Goal: Task Accomplishment & Management: Use online tool/utility

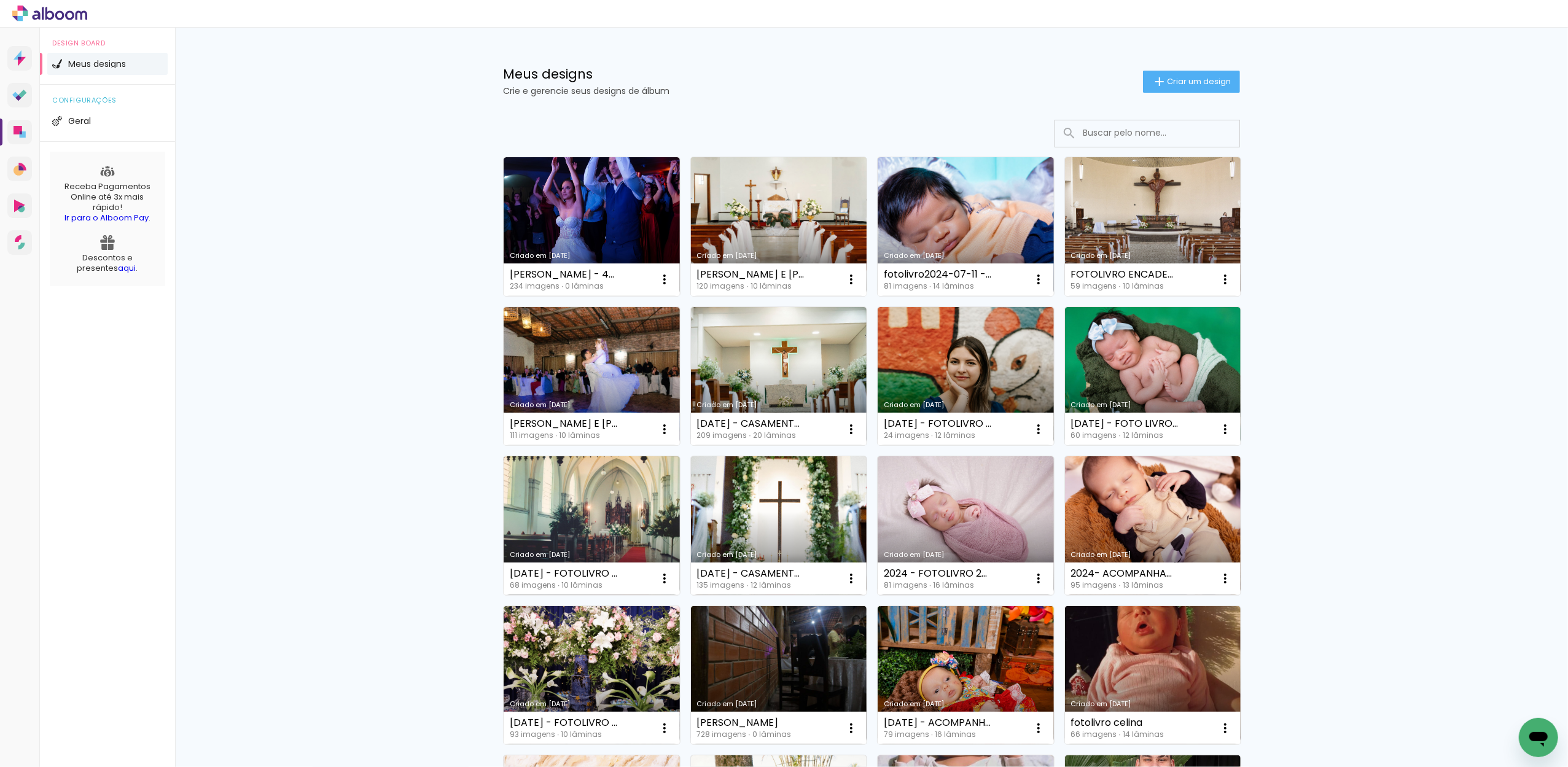
click at [753, 172] on link "Criado em [DATE]" at bounding box center [779, 226] width 177 height 138
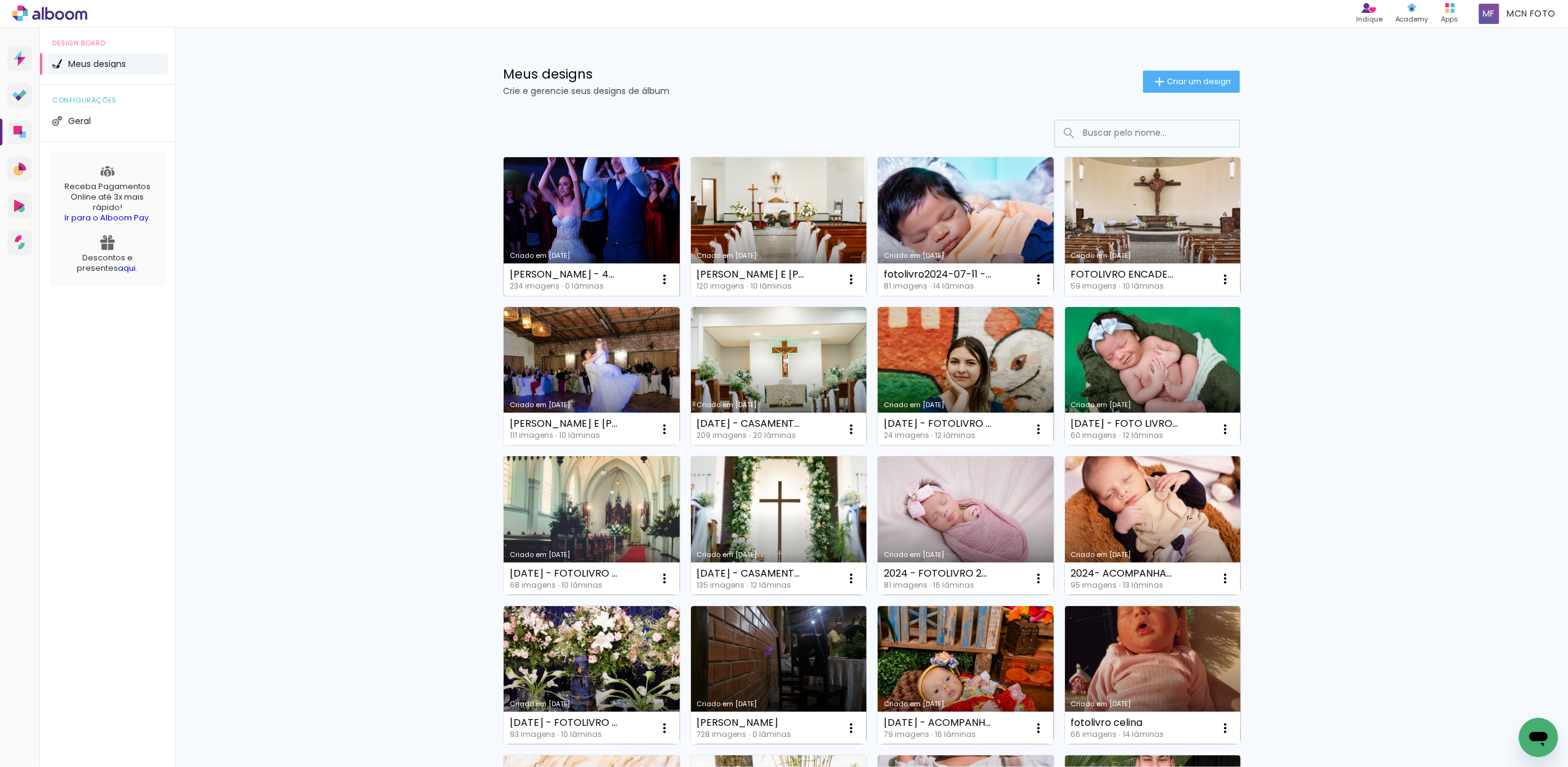
click at [615, 212] on link "Criado em [DATE]" at bounding box center [591, 226] width 177 height 138
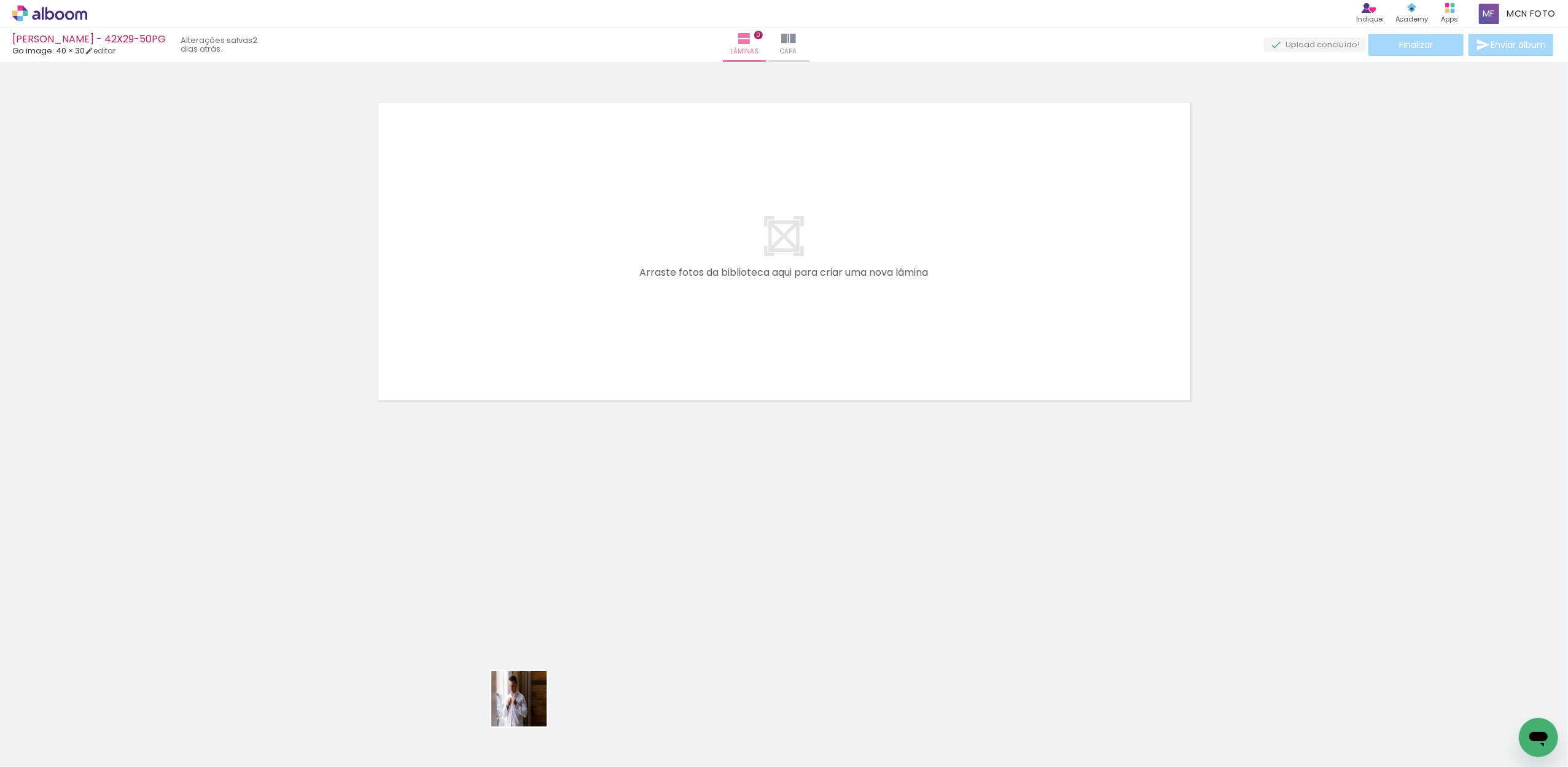
drag, startPoint x: 525, startPoint y: 723, endPoint x: 536, endPoint y: 541, distance: 182.3
click at [528, 705] on div at bounding box center [535, 725] width 55 height 40
drag, startPoint x: 536, startPoint y: 541, endPoint x: 541, endPoint y: 319, distance: 222.1
click at [541, 319] on neon-animated-pages "Confirmar Cancelar" at bounding box center [784, 415] width 1568 height 705
drag, startPoint x: 547, startPoint y: 725, endPoint x: 571, endPoint y: 519, distance: 207.4
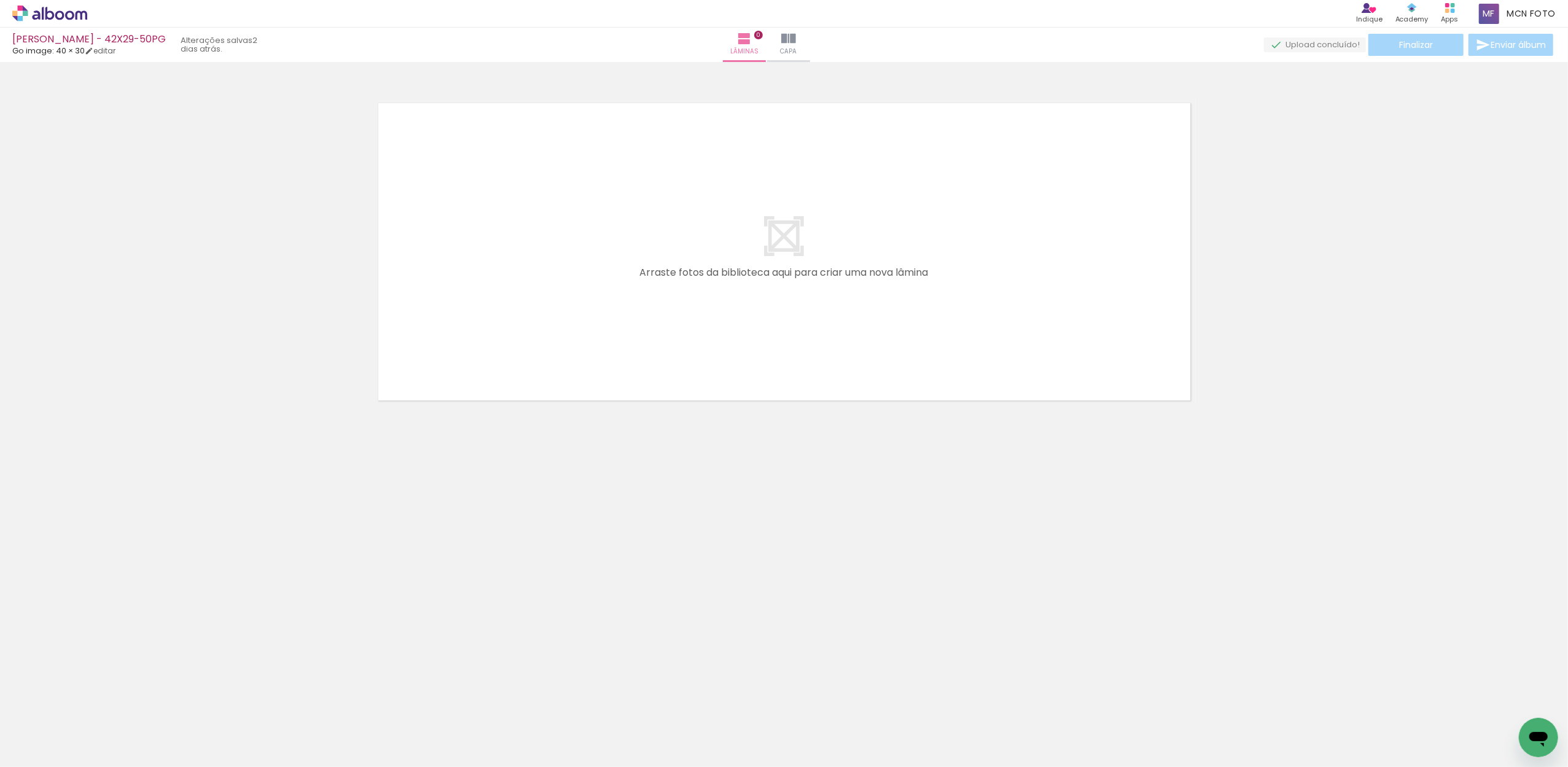
click at [569, 559] on quentale-workspace at bounding box center [784, 383] width 1568 height 767
click at [565, 338] on quentale-layouter at bounding box center [784, 251] width 823 height 308
drag, startPoint x: 548, startPoint y: 730, endPoint x: 555, endPoint y: 476, distance: 254.1
click at [555, 578] on quentale-workspace at bounding box center [784, 383] width 1568 height 767
drag, startPoint x: 555, startPoint y: 476, endPoint x: 558, endPoint y: 379, distance: 97.0
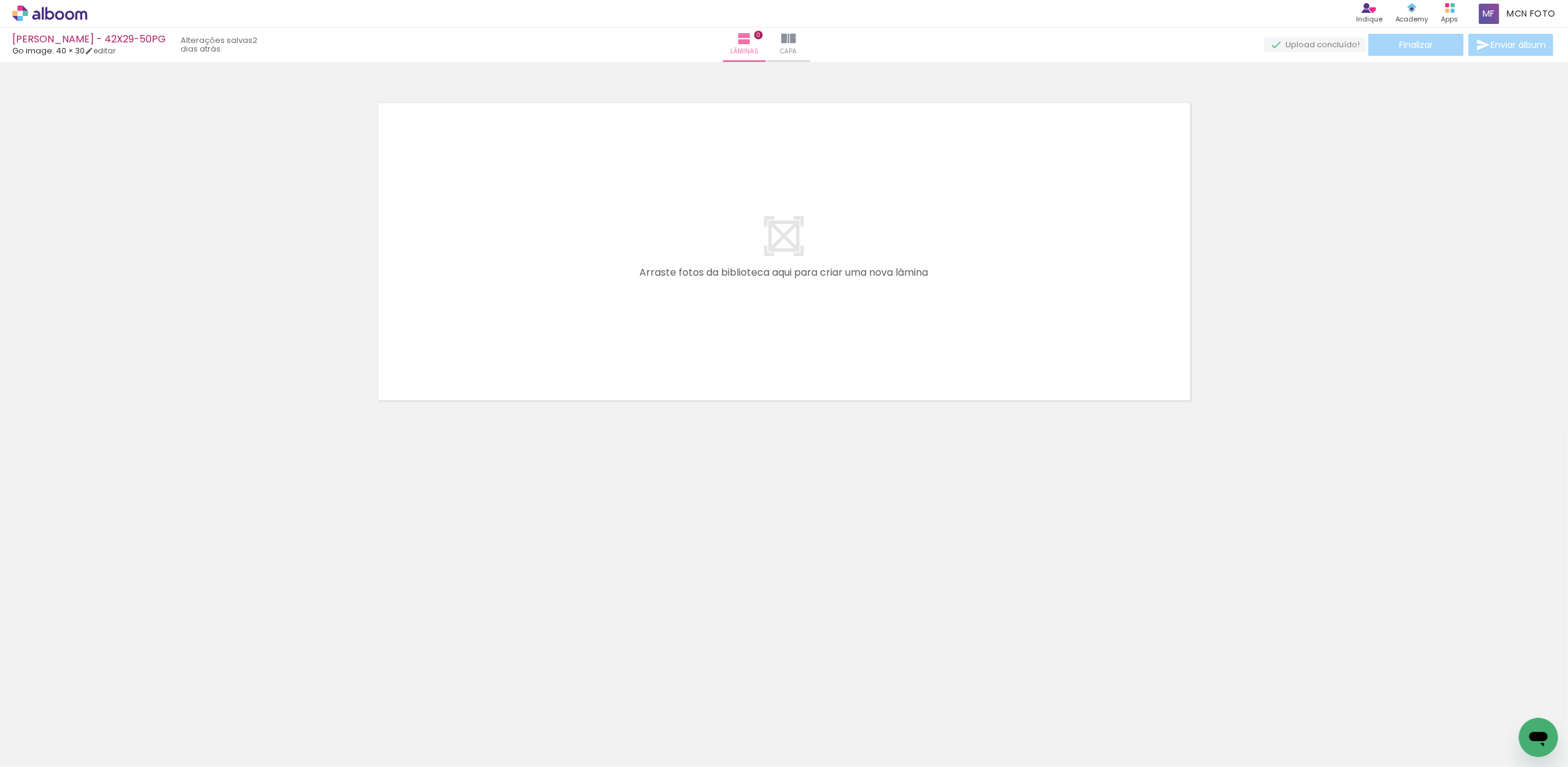
click at [558, 379] on neon-animated-pages "Confirmar Cancelar" at bounding box center [784, 415] width 1568 height 705
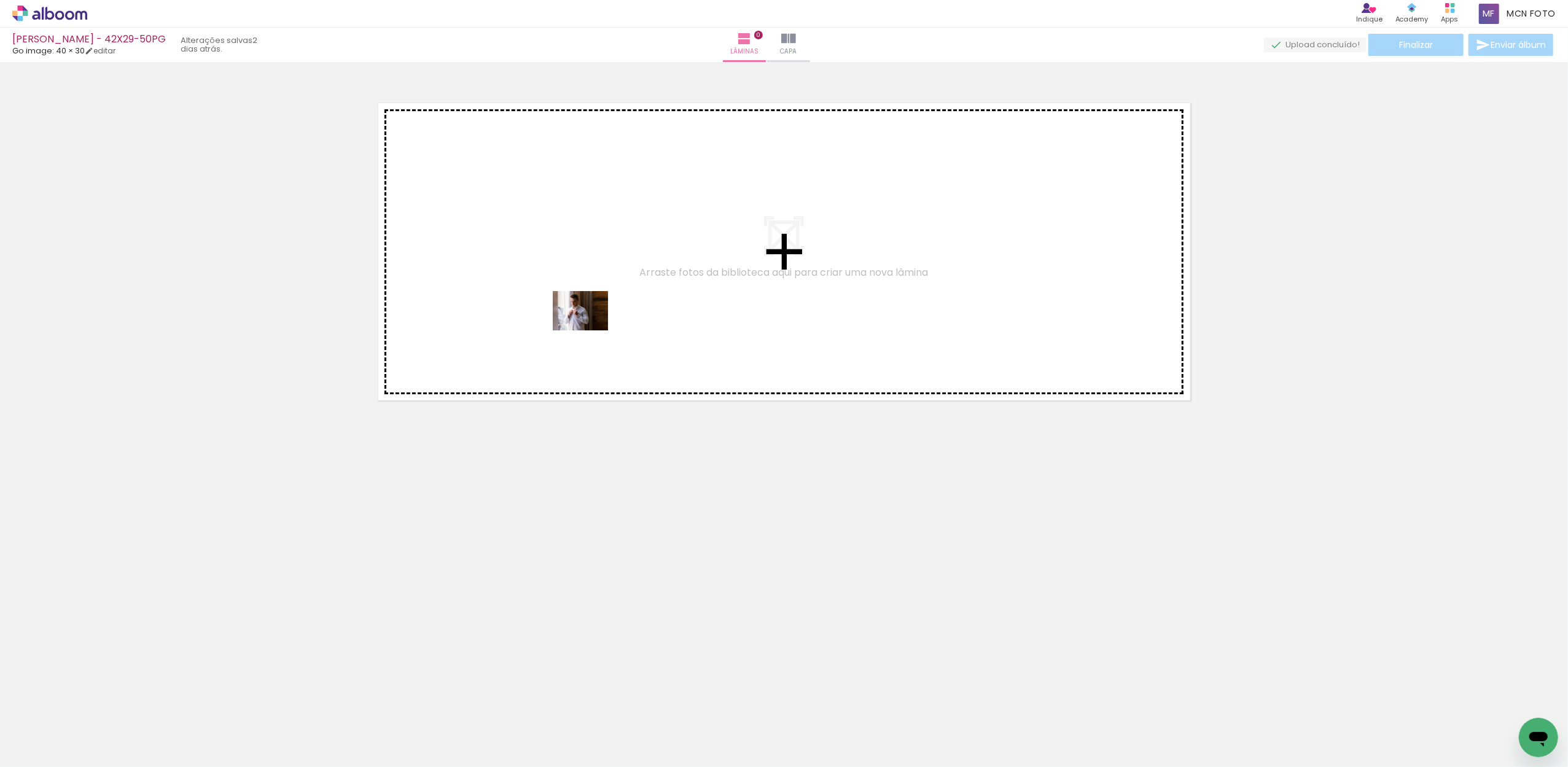
drag, startPoint x: 532, startPoint y: 723, endPoint x: 590, endPoint y: 322, distance: 405.2
click at [590, 322] on quentale-workspace at bounding box center [784, 383] width 1568 height 767
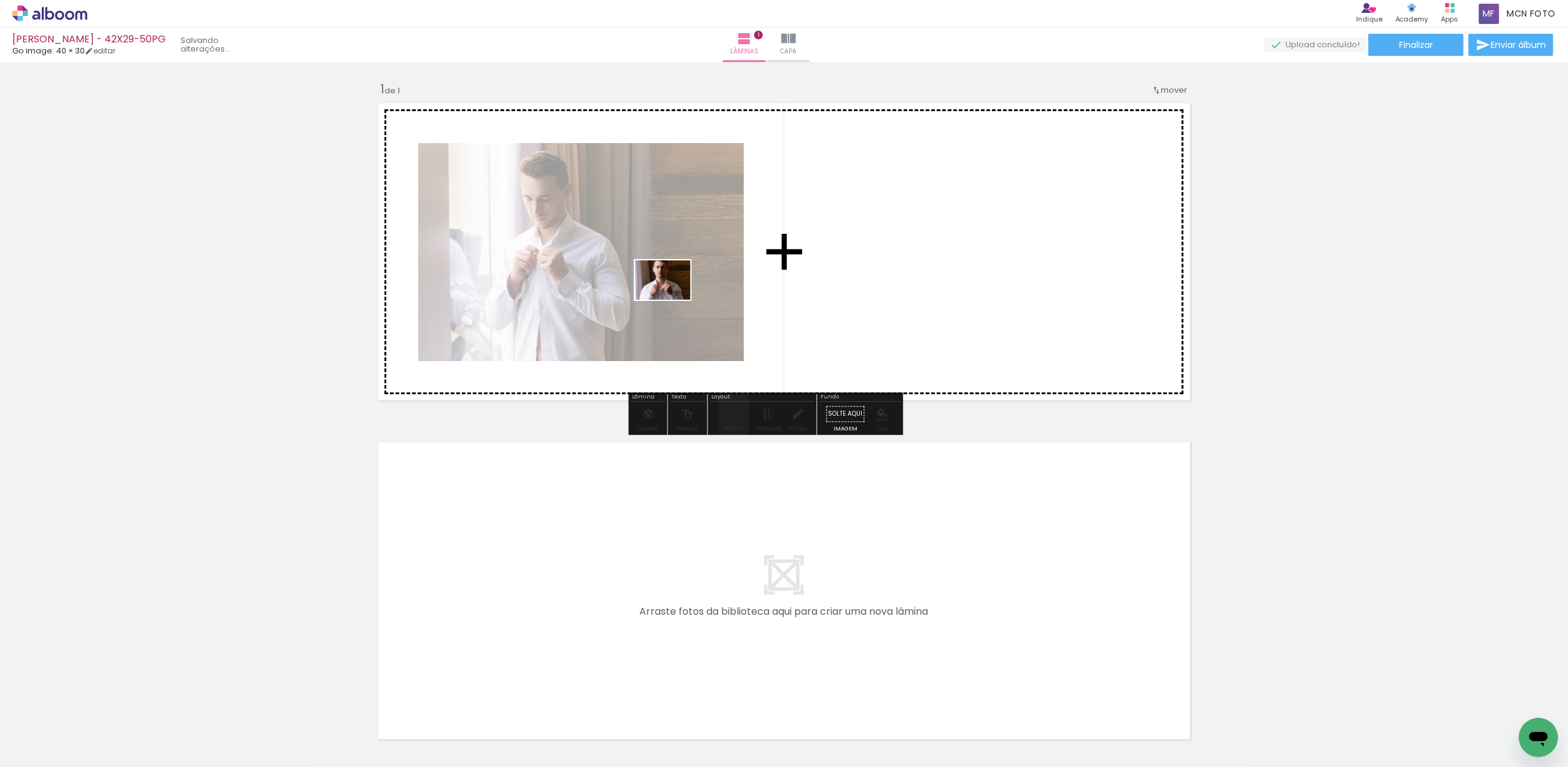
drag, startPoint x: 608, startPoint y: 727, endPoint x: 672, endPoint y: 296, distance: 435.7
click at [672, 296] on quentale-workspace at bounding box center [784, 383] width 1568 height 767
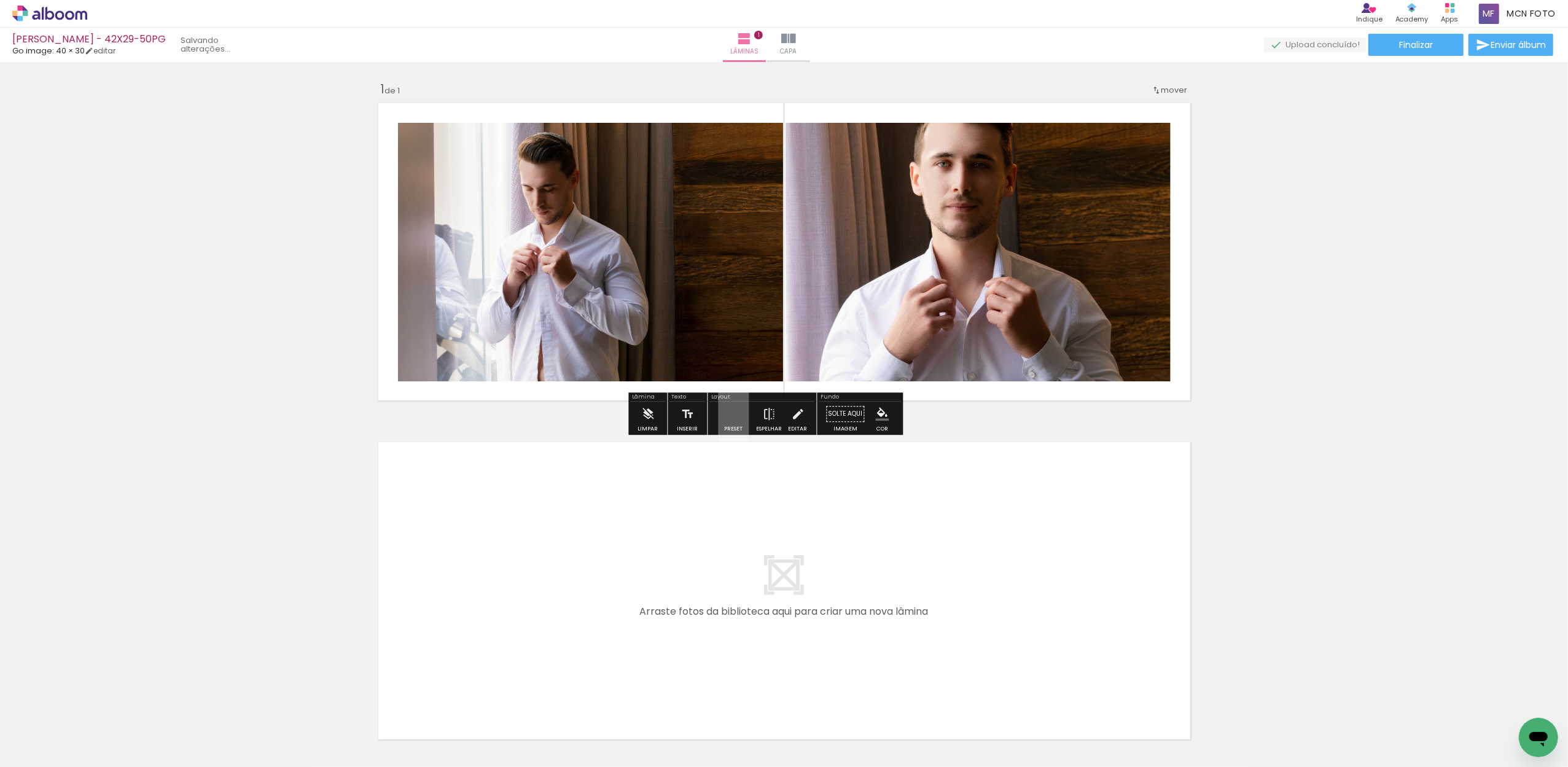
click at [53, 726] on input "Todas as fotos" at bounding box center [34, 730] width 47 height 10
click at [0, 0] on slot "Não utilizadas" at bounding box center [0, 0] width 0 height 0
type input "Não utilizadas"
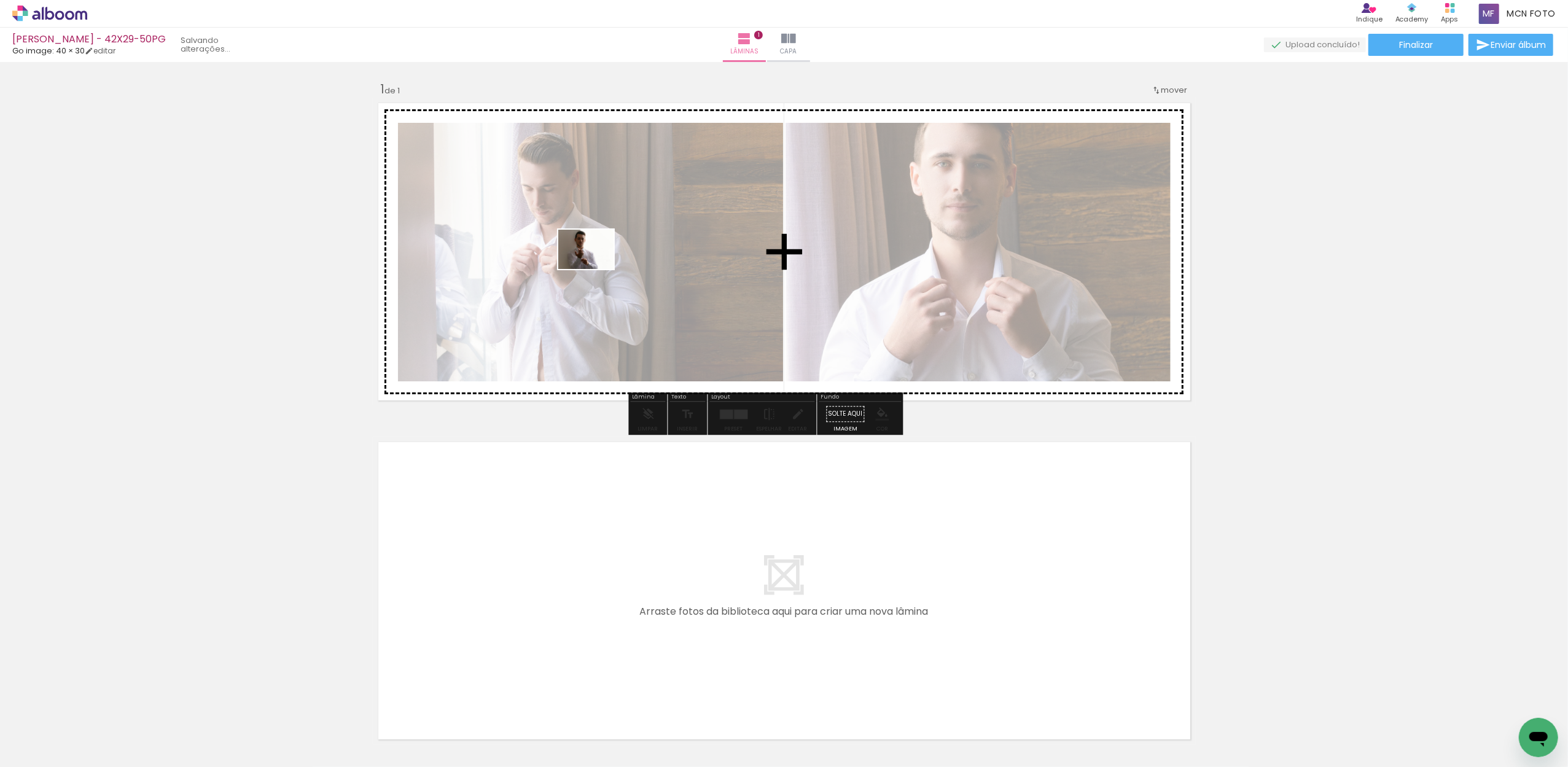
drag, startPoint x: 552, startPoint y: 732, endPoint x: 595, endPoint y: 259, distance: 475.0
click at [595, 259] on quentale-workspace at bounding box center [784, 383] width 1568 height 767
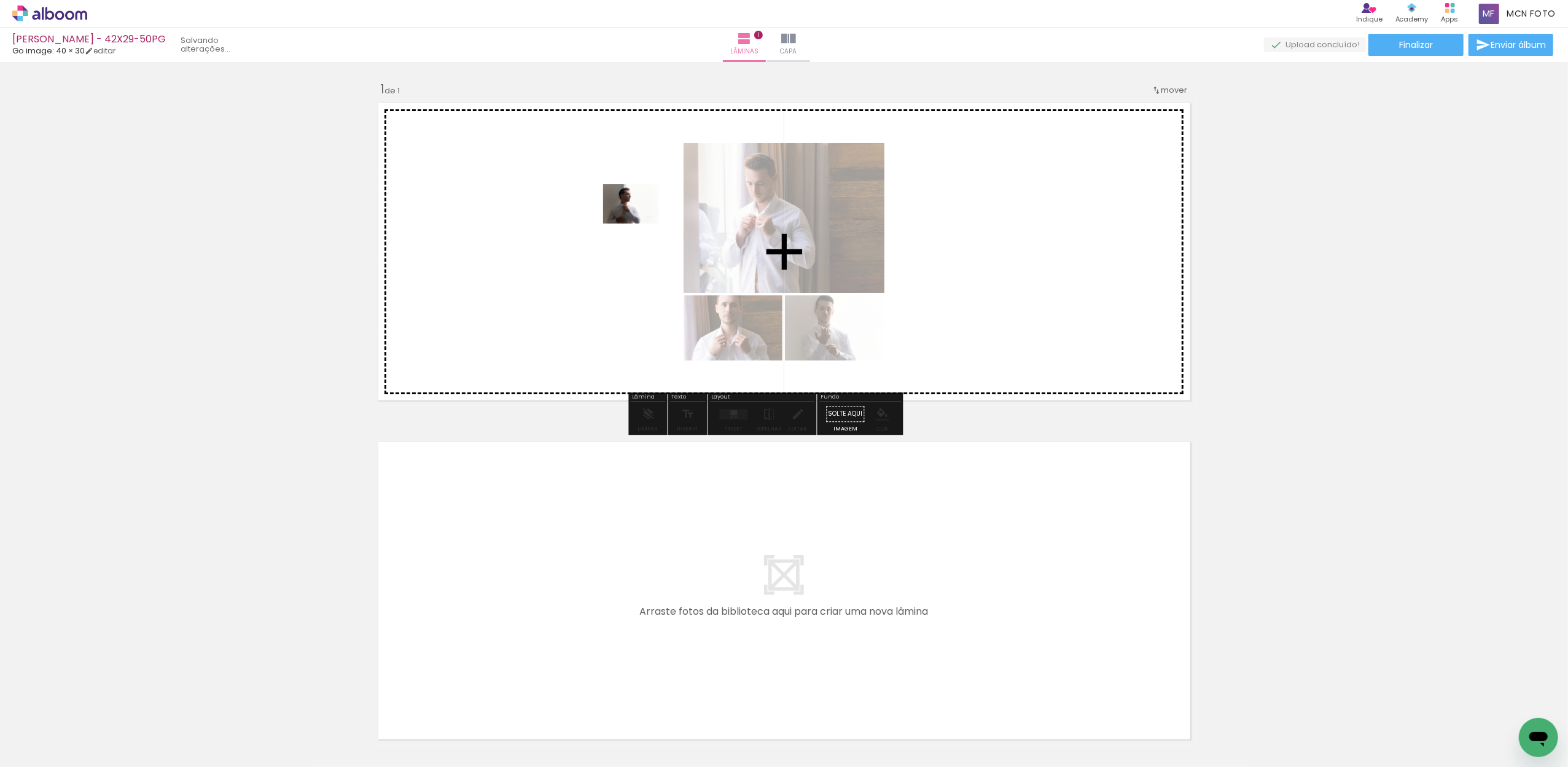
drag, startPoint x: 561, startPoint y: 637, endPoint x: 640, endPoint y: 221, distance: 423.4
click at [640, 221] on quentale-workspace at bounding box center [784, 383] width 1568 height 767
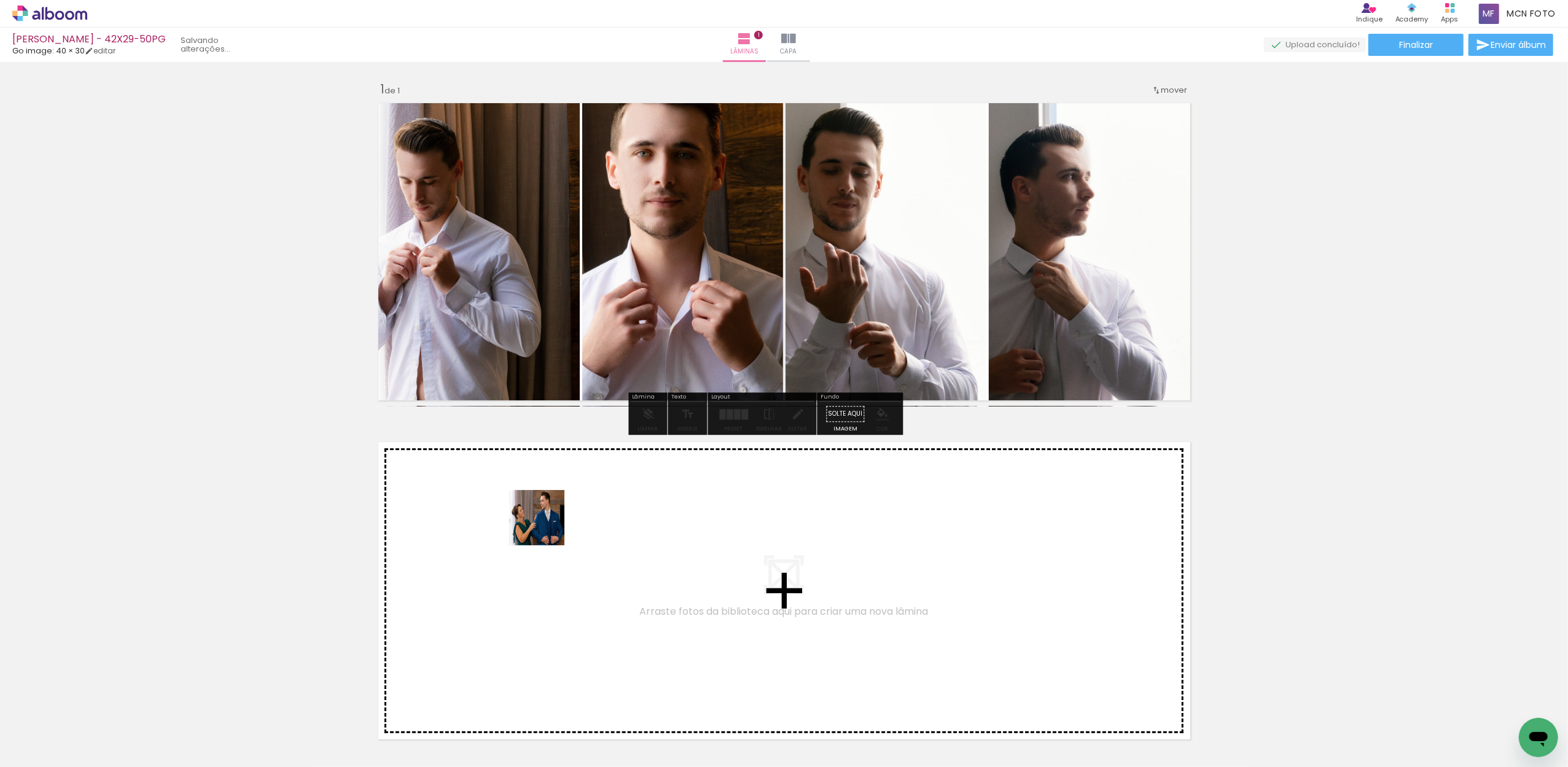
click at [548, 495] on quentale-workspace at bounding box center [784, 383] width 1568 height 767
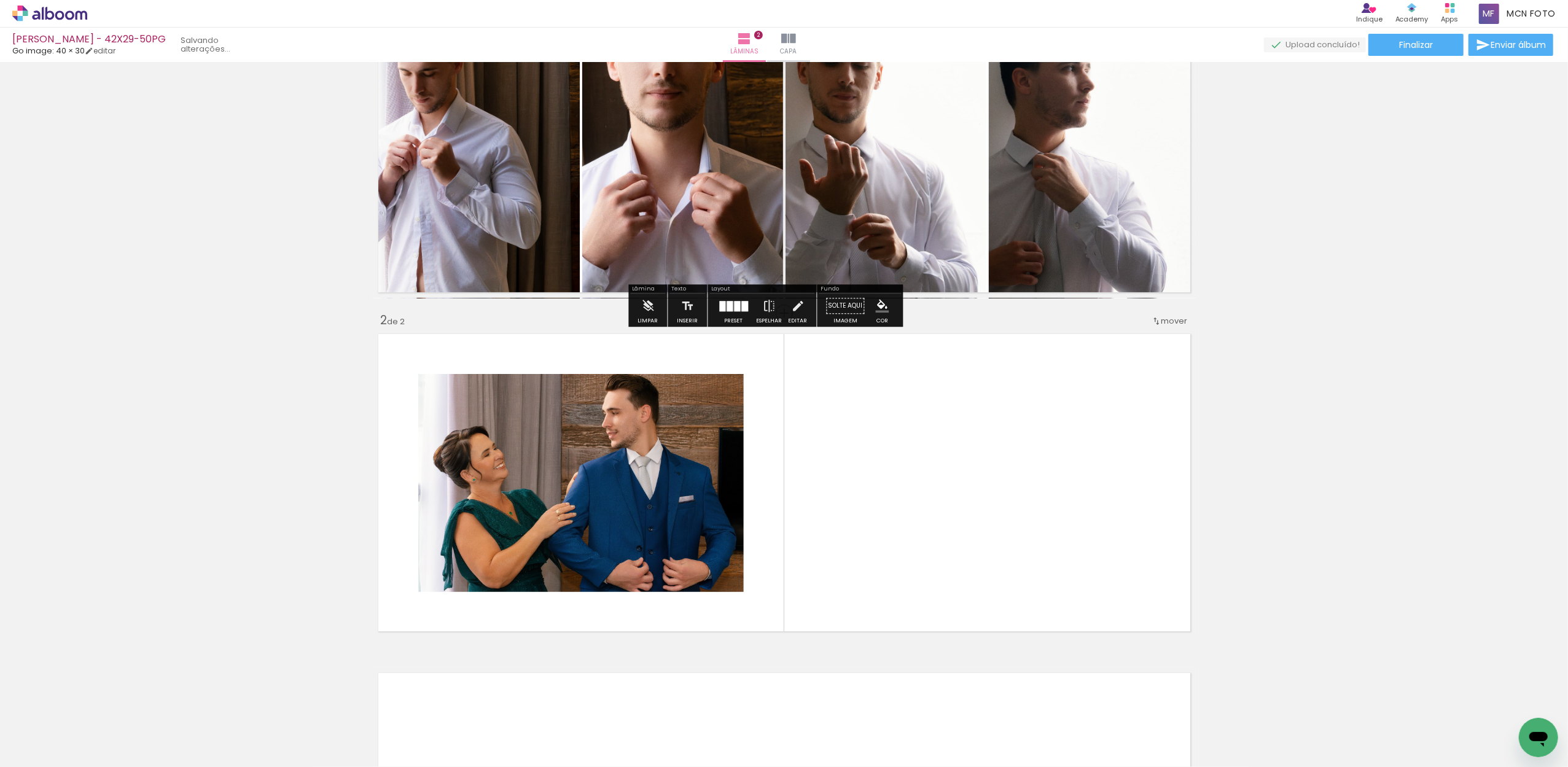
drag, startPoint x: 545, startPoint y: 716, endPoint x: 556, endPoint y: 363, distance: 353.2
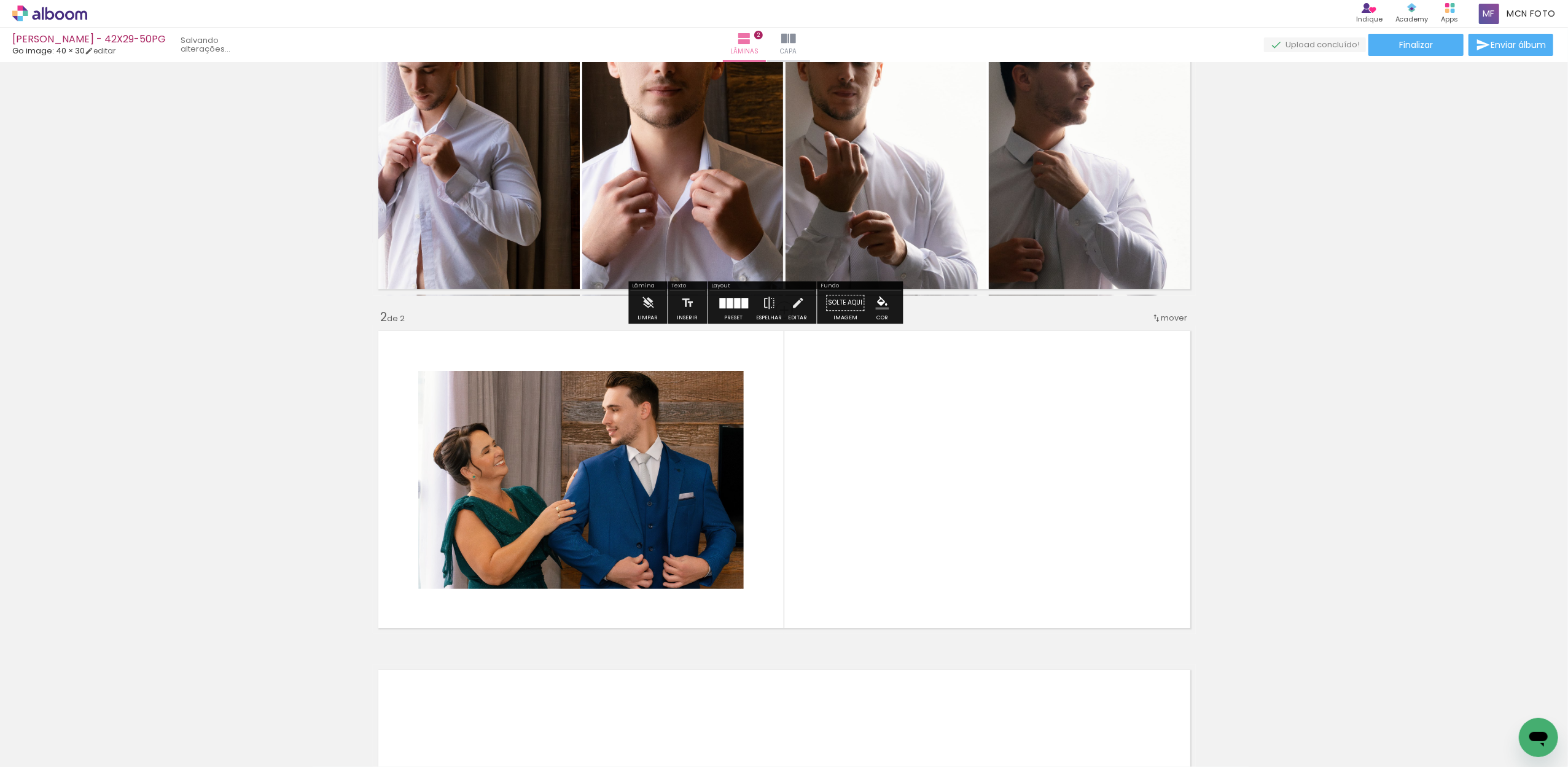
click at [556, 363] on quentale-layouter at bounding box center [784, 479] width 823 height 308
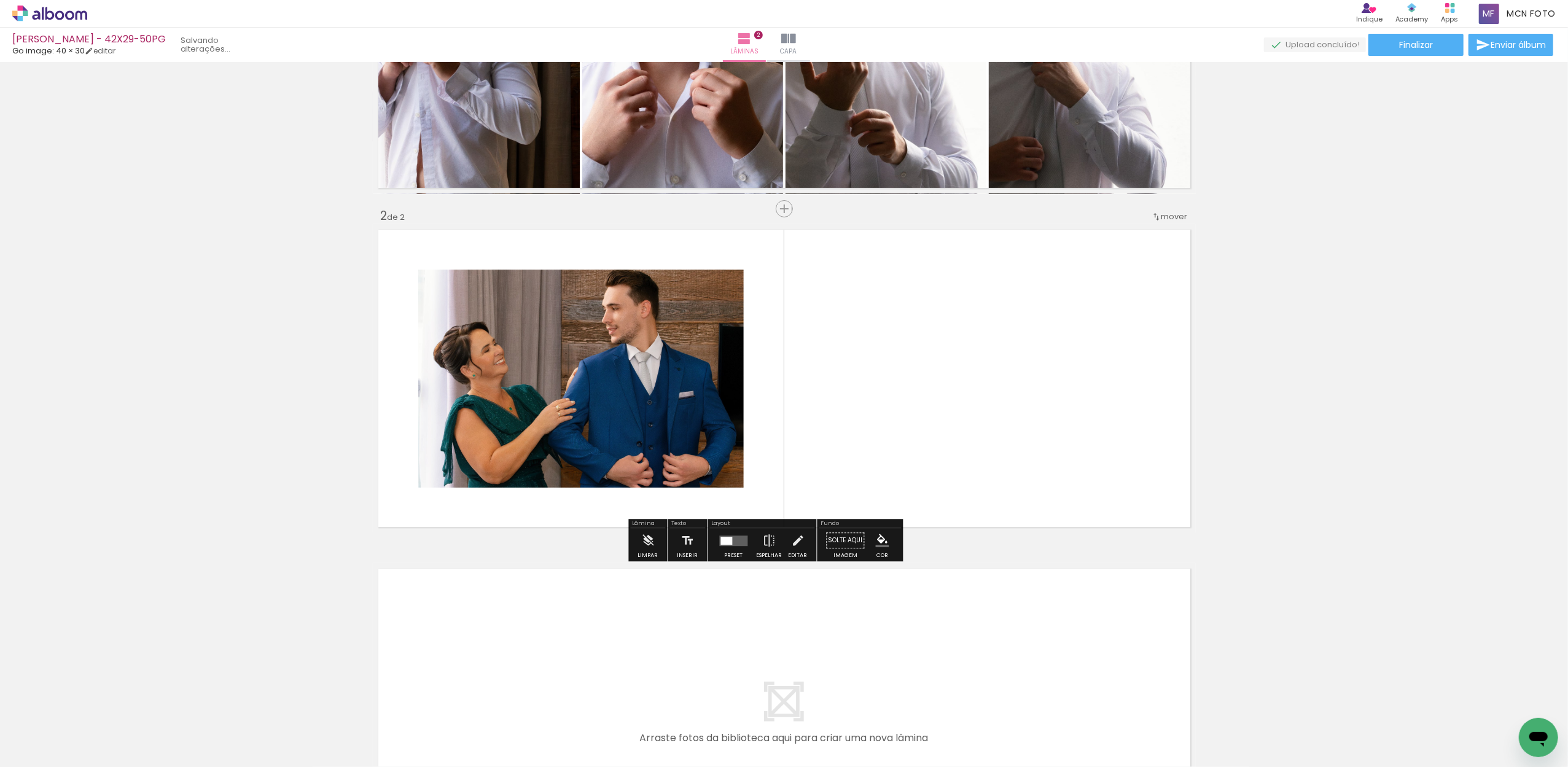
scroll to position [214, 0]
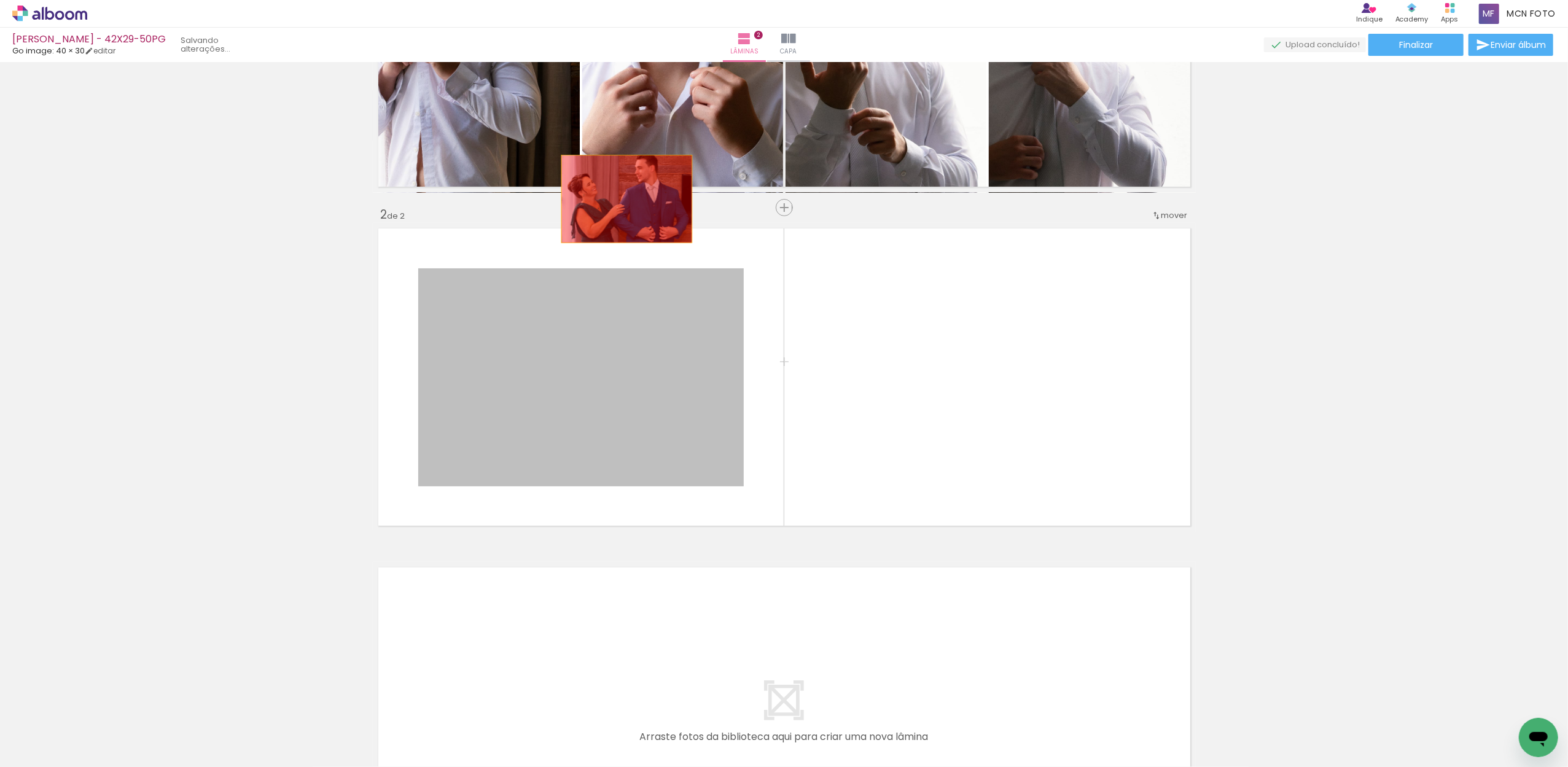
drag, startPoint x: 605, startPoint y: 396, endPoint x: 619, endPoint y: 183, distance: 213.5
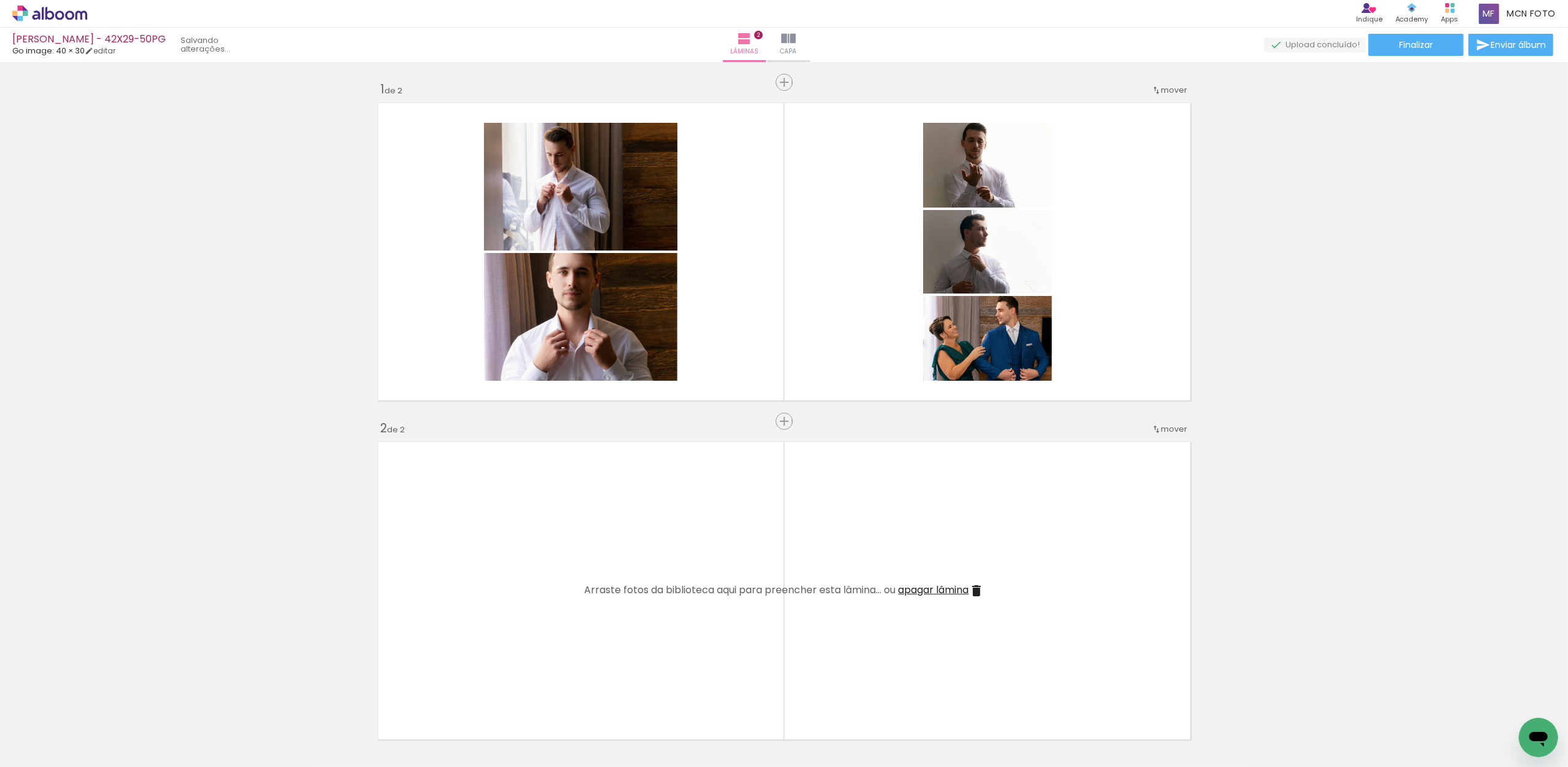
scroll to position [0, 0]
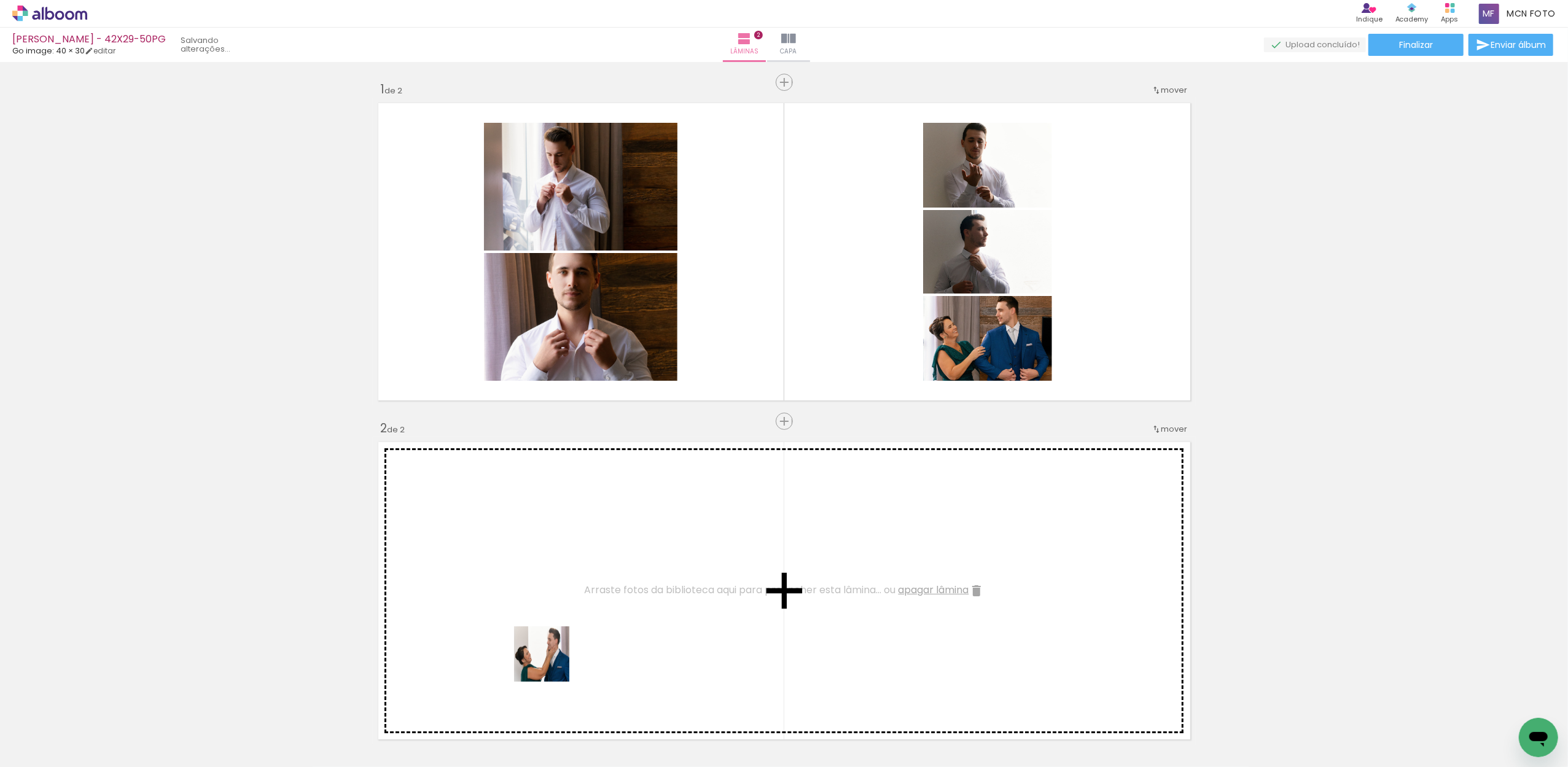
click at [552, 628] on quentale-workspace at bounding box center [784, 383] width 1568 height 767
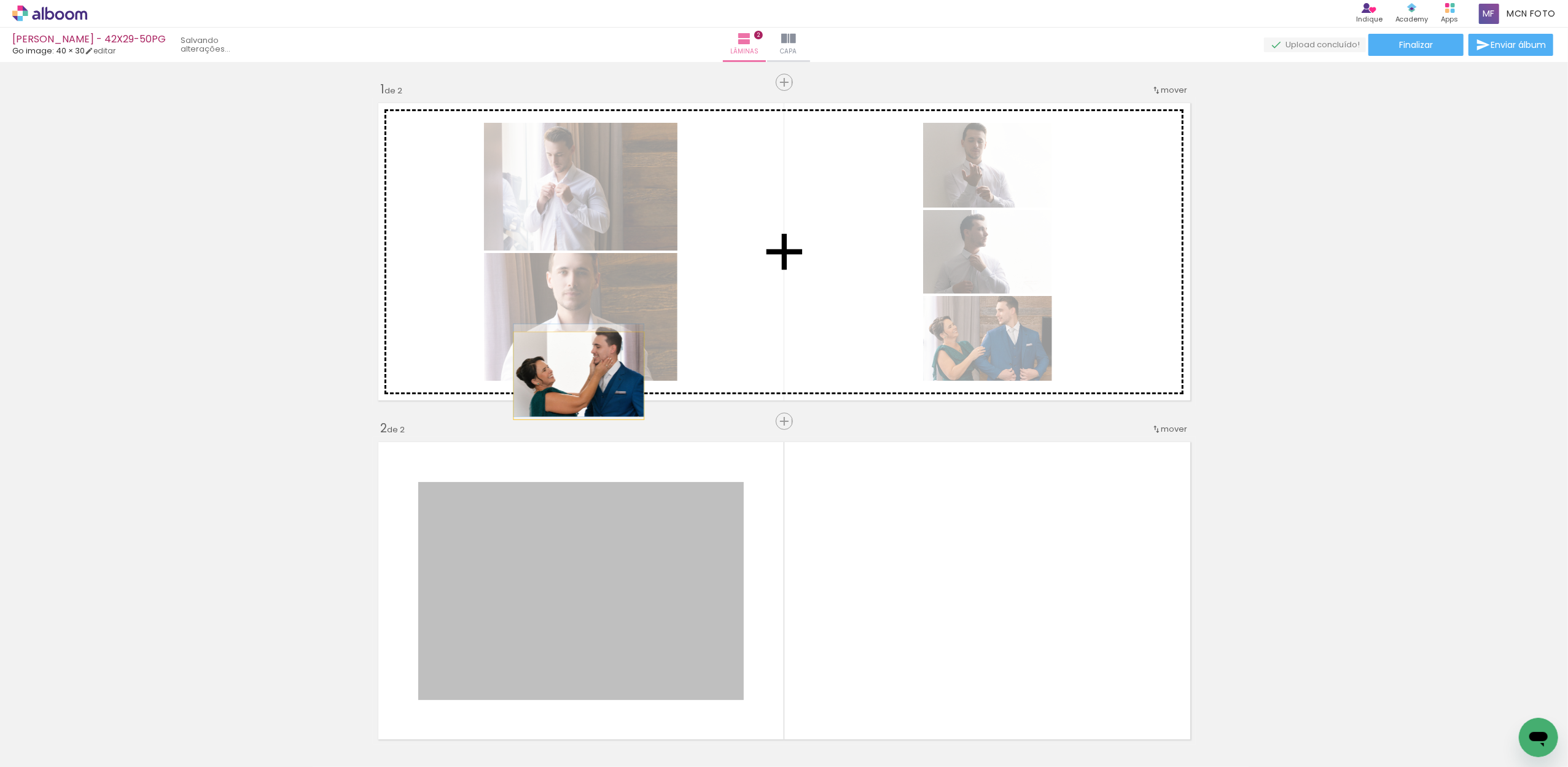
drag, startPoint x: 549, startPoint y: 715, endPoint x: 572, endPoint y: 376, distance: 339.8
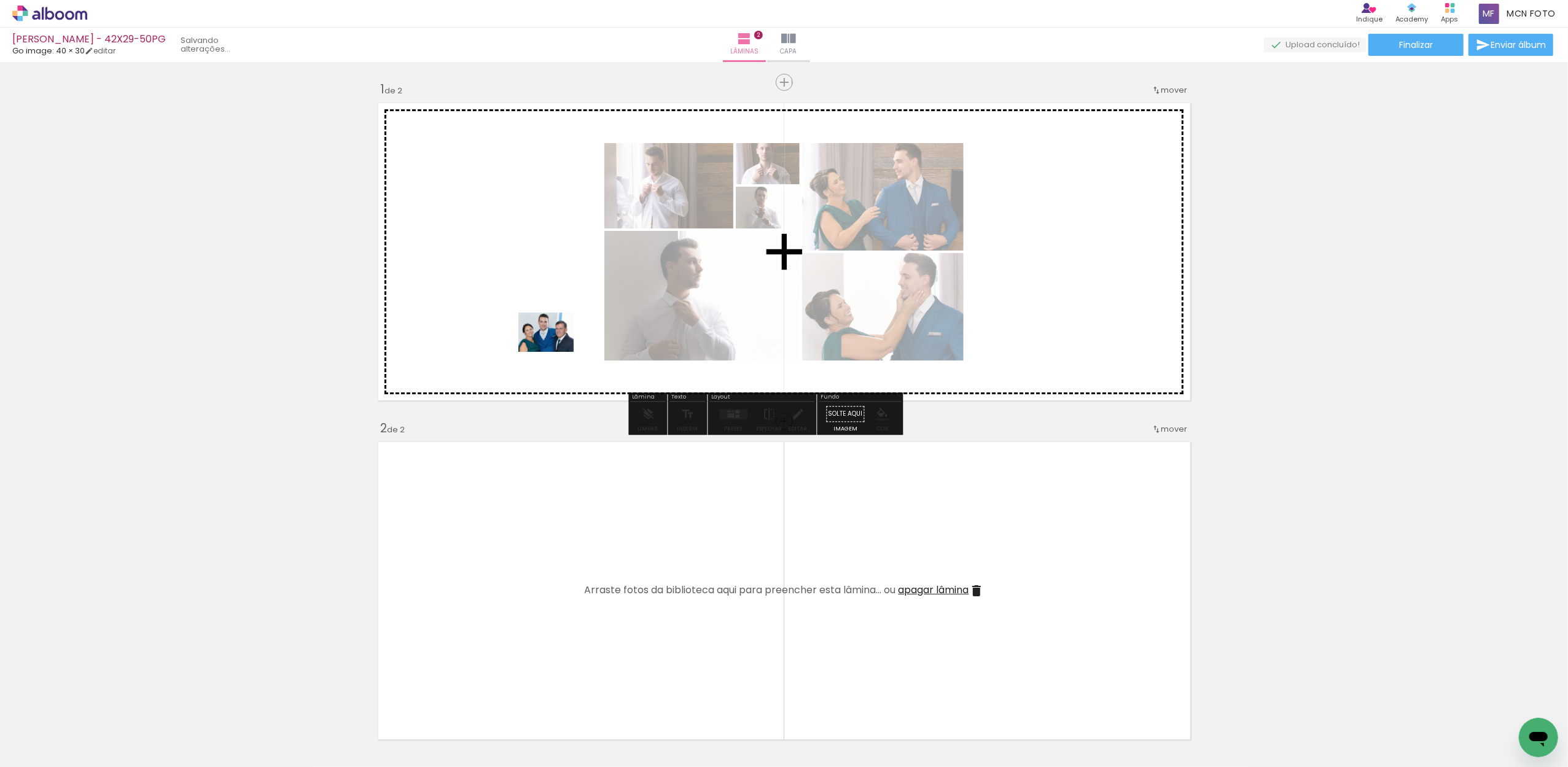
drag, startPoint x: 536, startPoint y: 730, endPoint x: 555, endPoint y: 335, distance: 395.5
click at [555, 335] on quentale-workspace at bounding box center [784, 383] width 1568 height 767
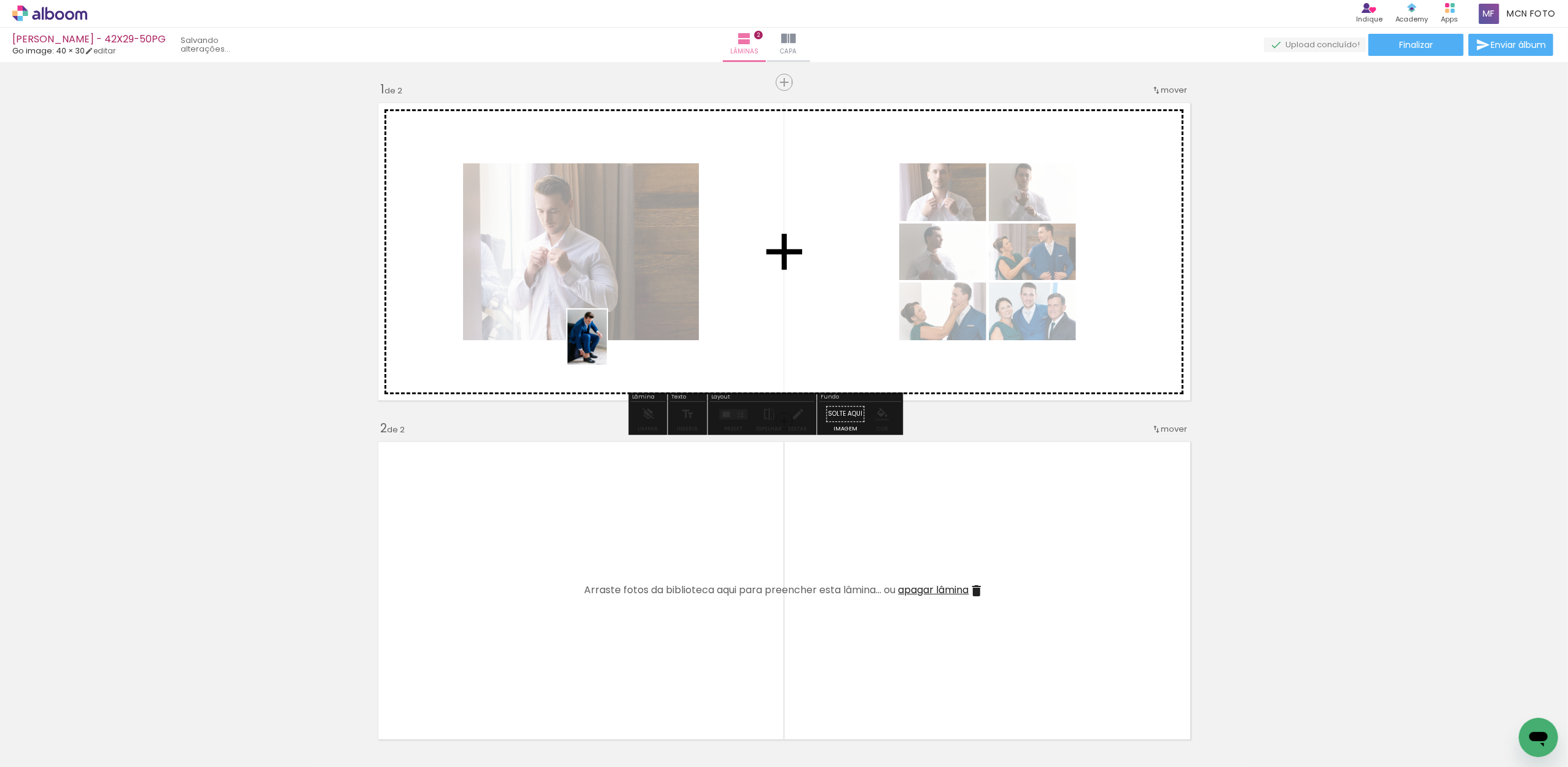
drag, startPoint x: 546, startPoint y: 711, endPoint x: 604, endPoint y: 347, distance: 368.6
click at [604, 347] on quentale-workspace at bounding box center [784, 383] width 1568 height 767
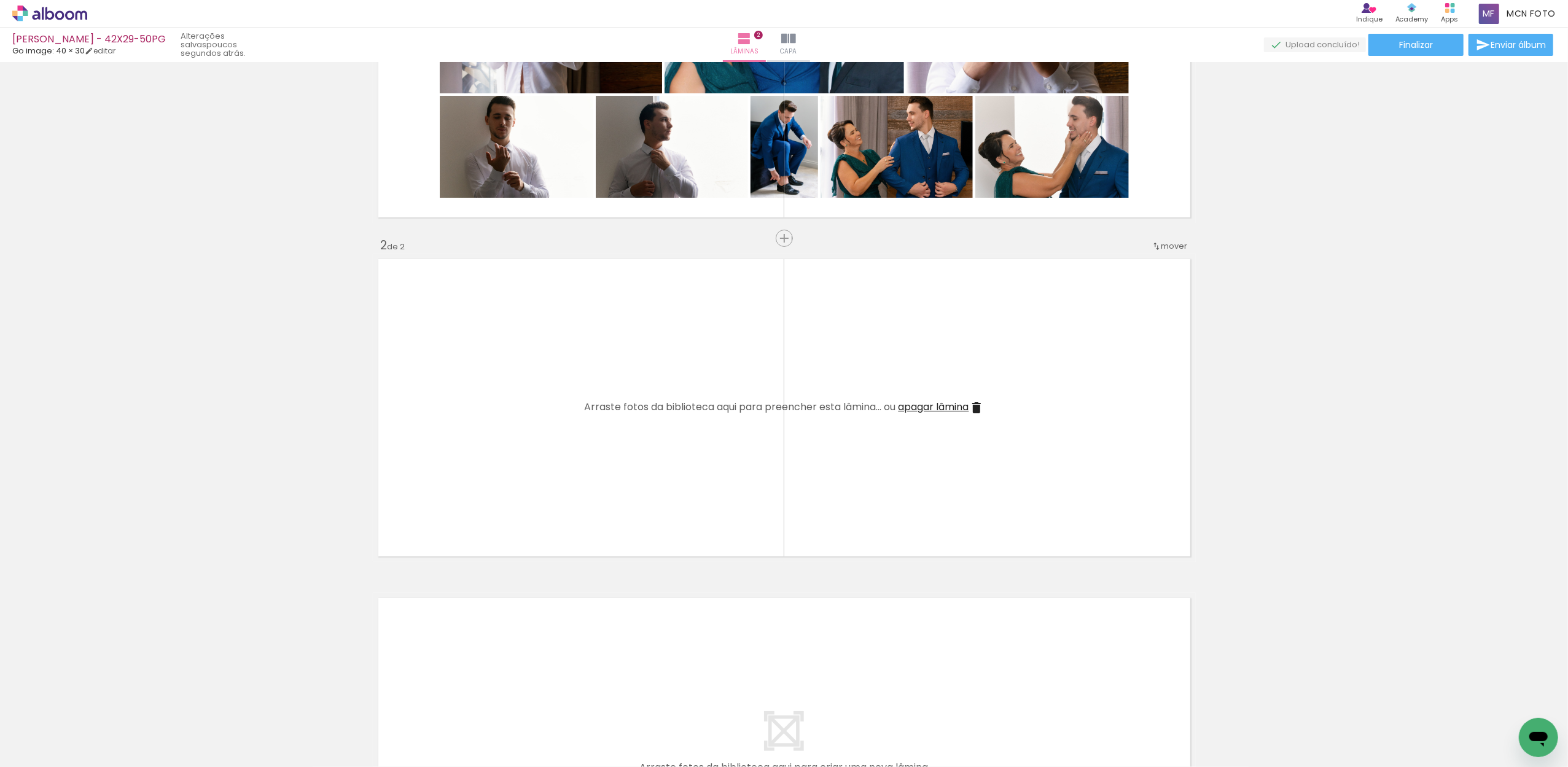
scroll to position [185, 0]
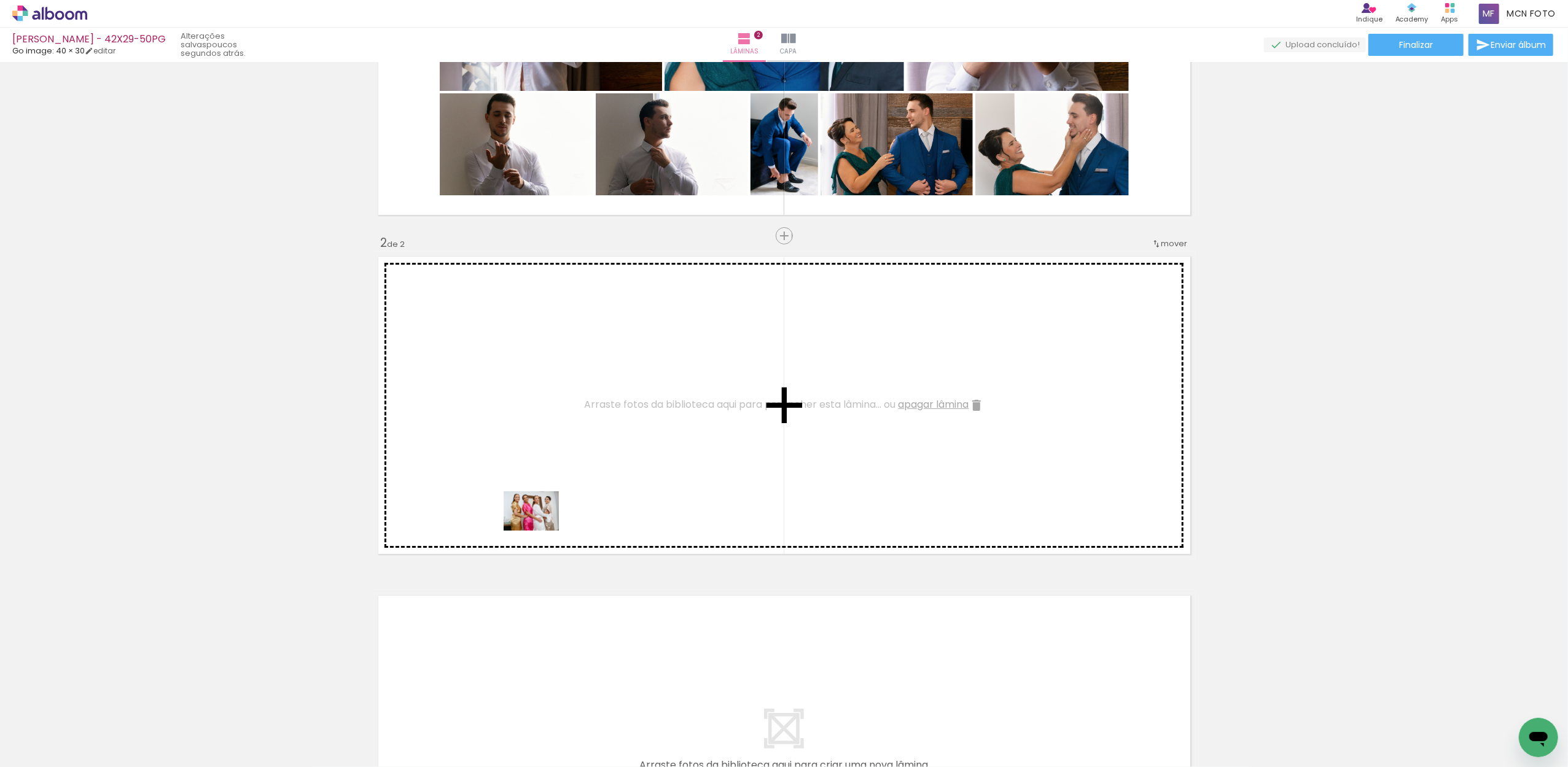
drag, startPoint x: 544, startPoint y: 730, endPoint x: 541, endPoint y: 528, distance: 202.0
click at [541, 528] on quentale-workspace at bounding box center [784, 383] width 1568 height 767
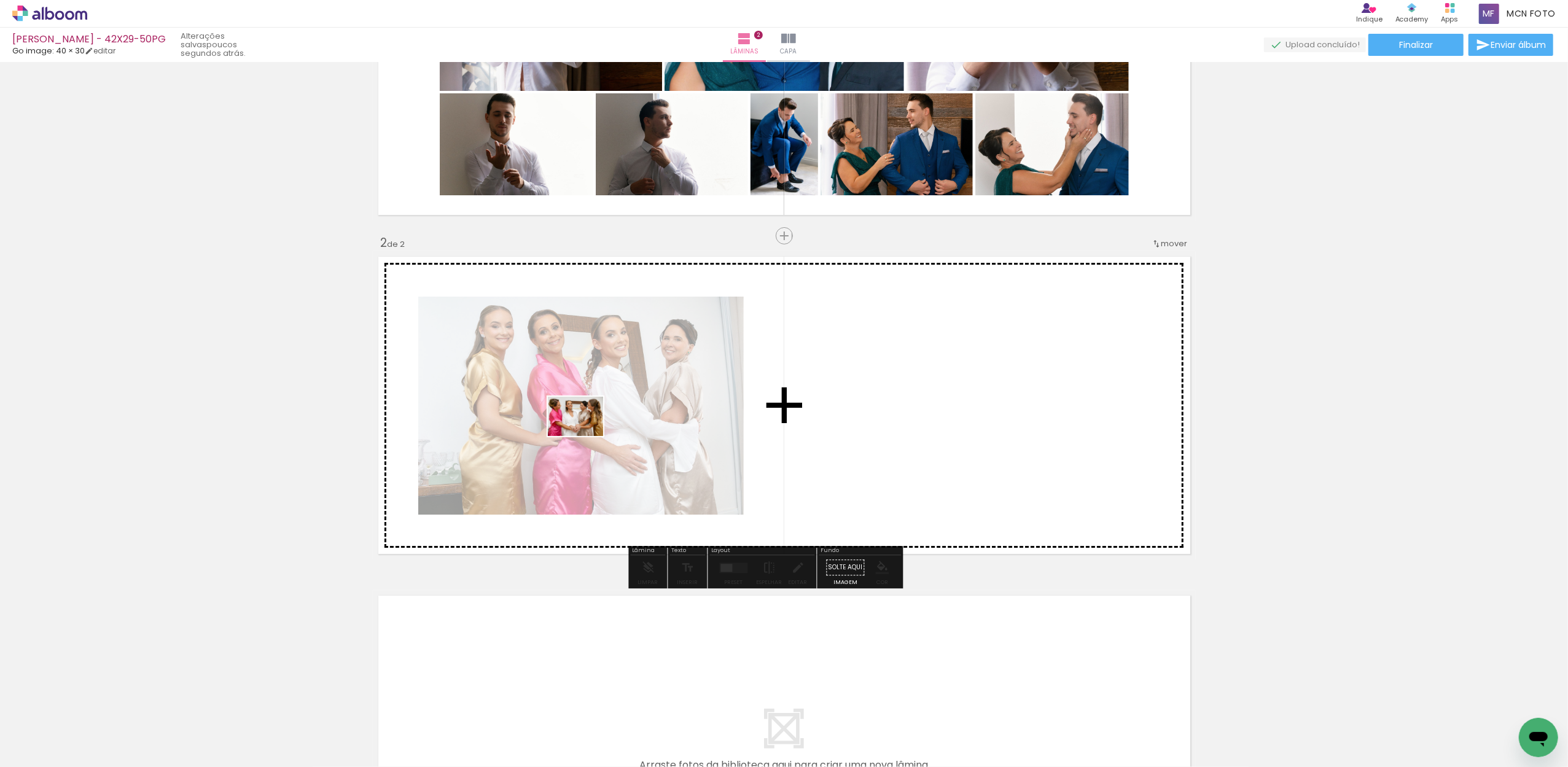
drag, startPoint x: 556, startPoint y: 697, endPoint x: 585, endPoint y: 434, distance: 264.6
click at [585, 434] on quentale-workspace at bounding box center [784, 383] width 1568 height 767
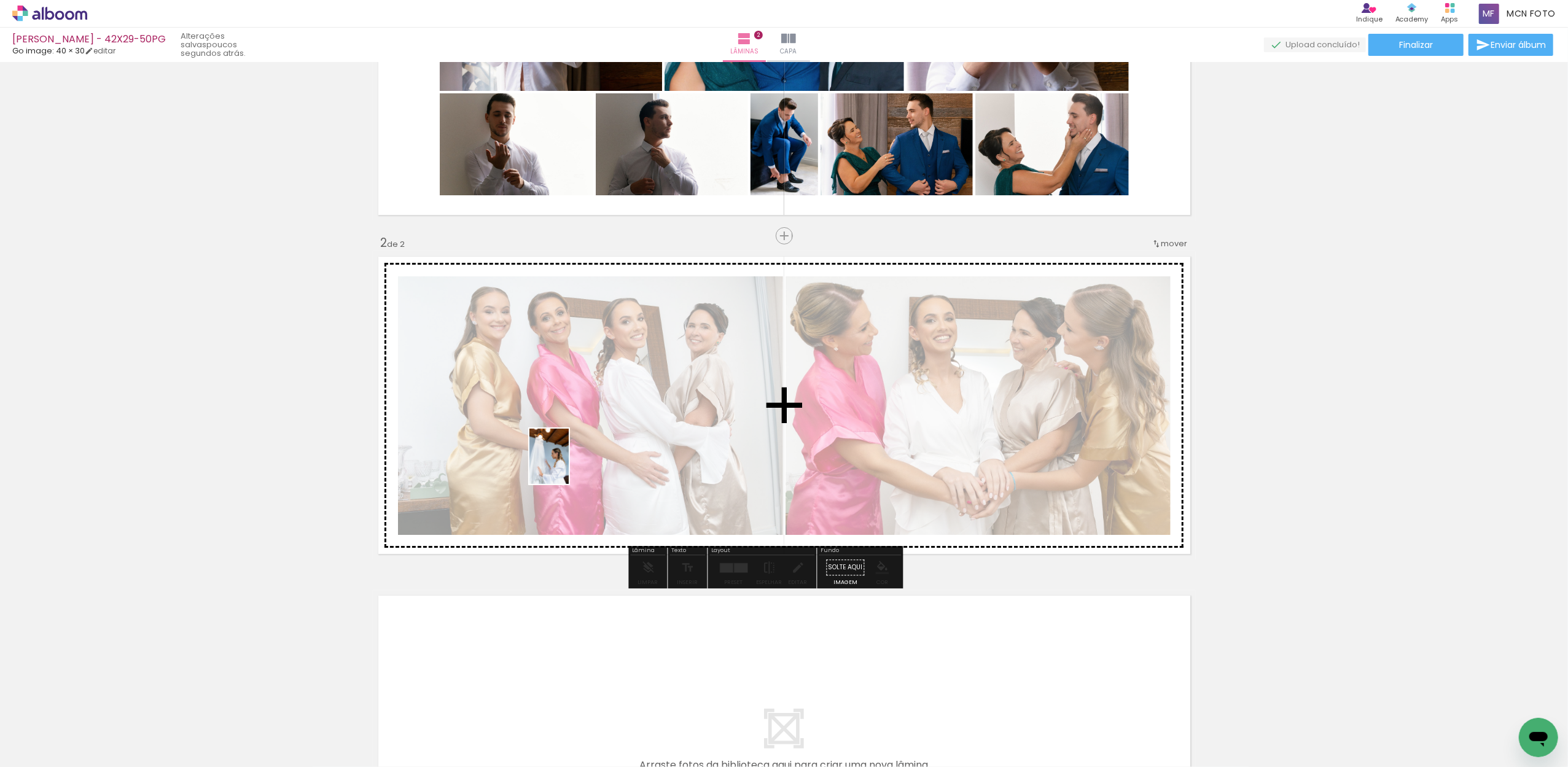
drag, startPoint x: 531, startPoint y: 730, endPoint x: 566, endPoint y: 465, distance: 267.3
click at [566, 465] on quentale-workspace at bounding box center [784, 383] width 1568 height 767
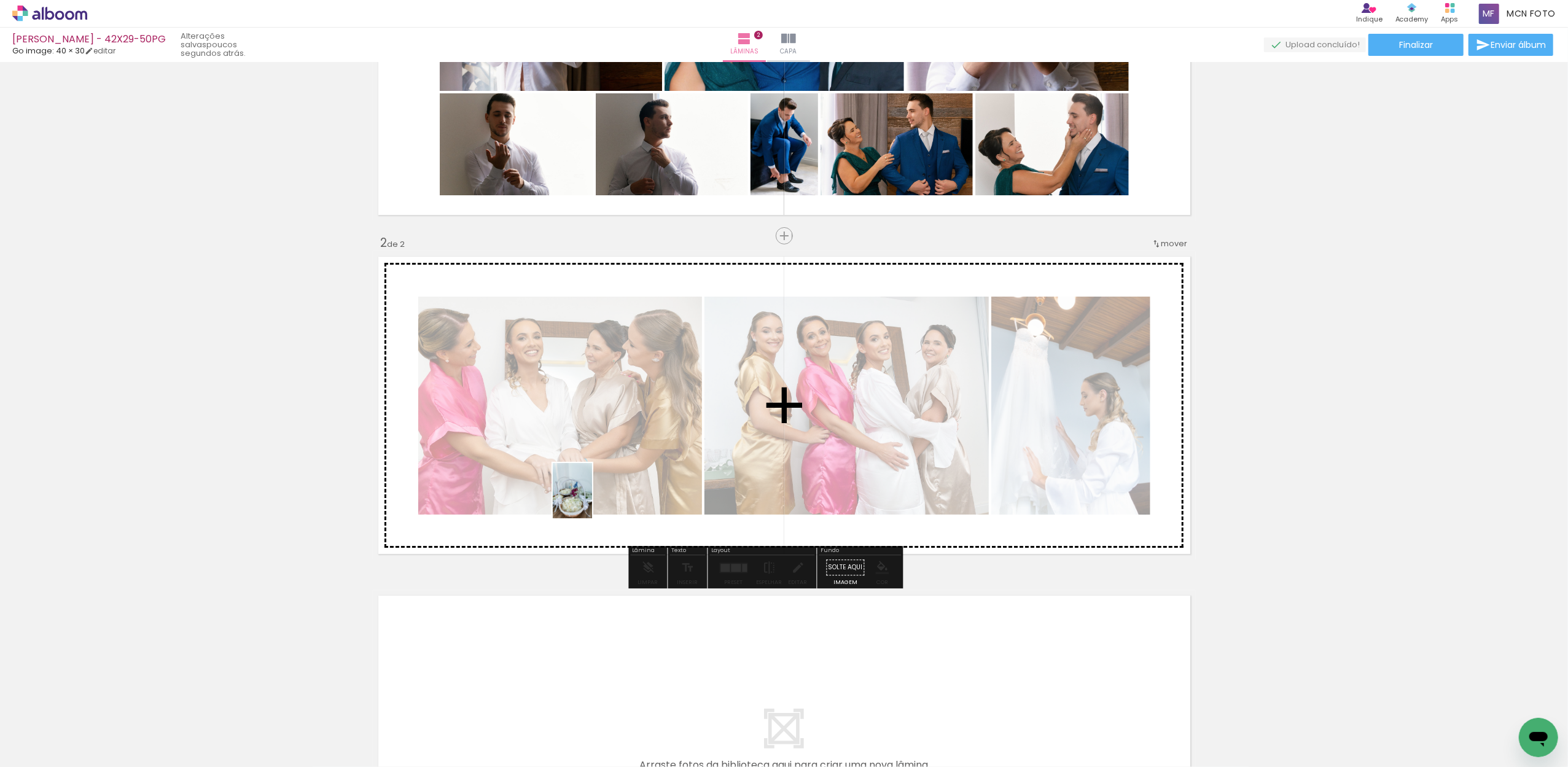
drag, startPoint x: 552, startPoint y: 698, endPoint x: 590, endPoint y: 500, distance: 201.6
click at [590, 500] on quentale-workspace at bounding box center [784, 383] width 1568 height 767
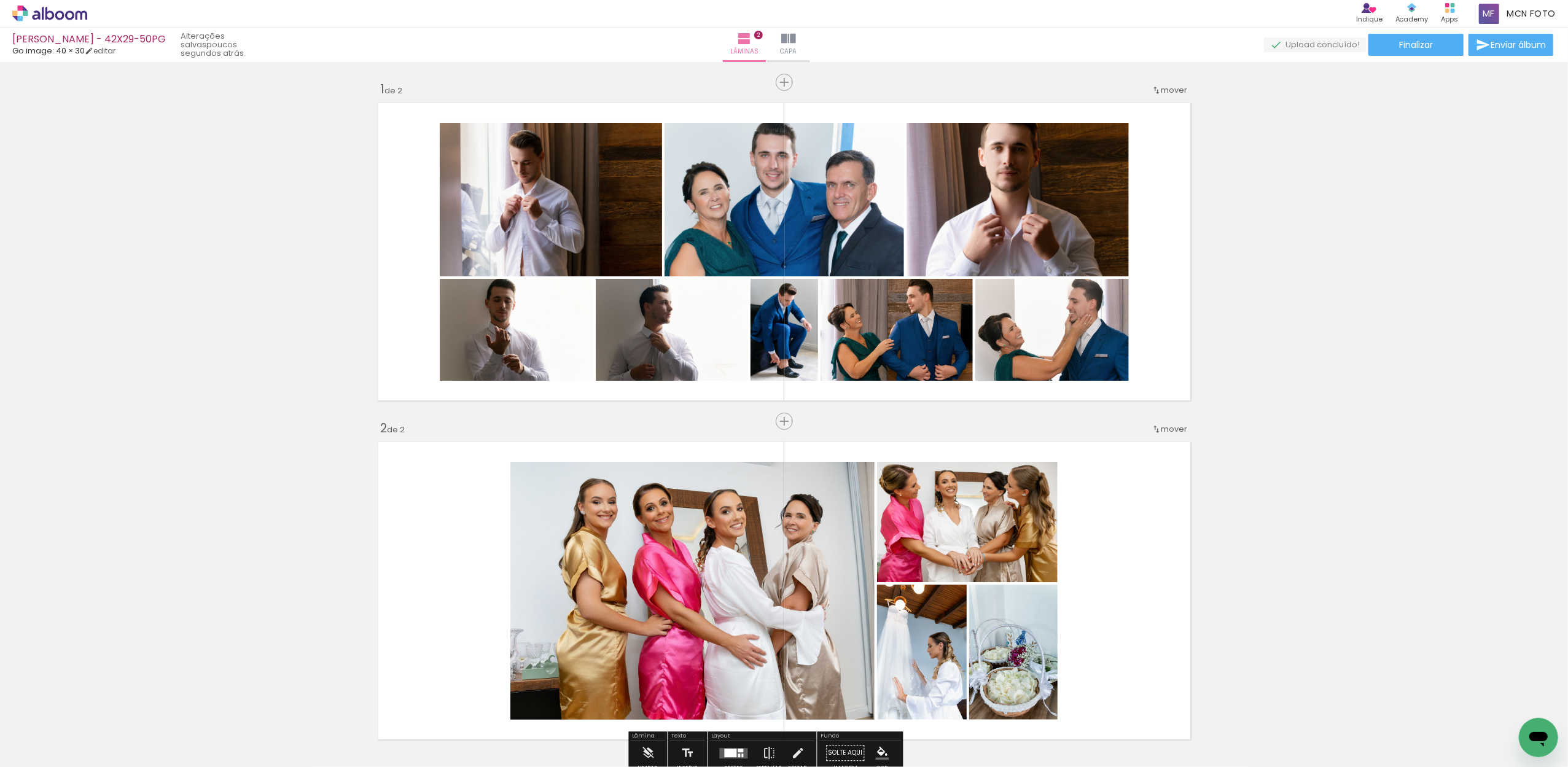
scroll to position [0, 0]
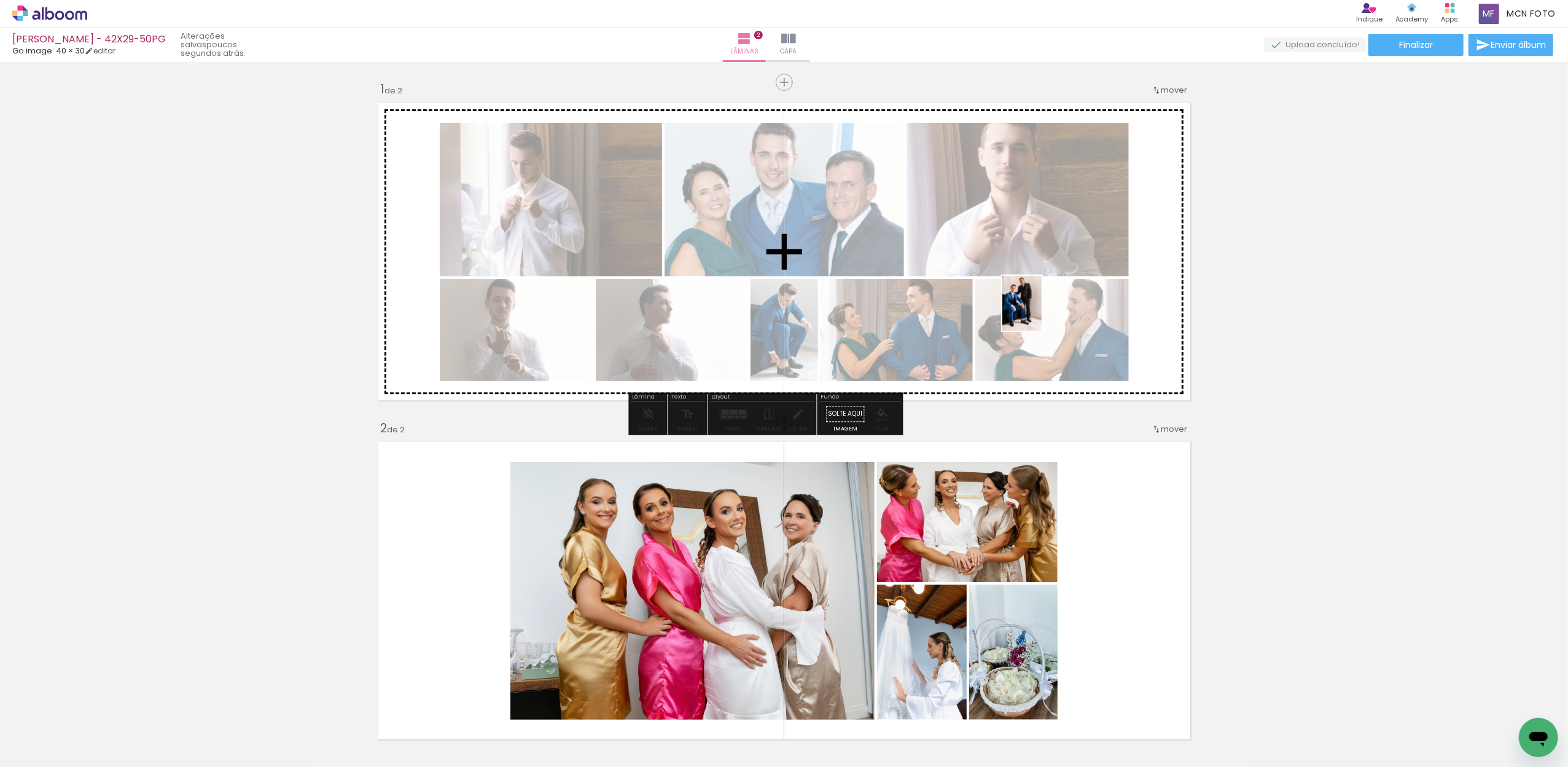
drag, startPoint x: 1124, startPoint y: 613, endPoint x: 1038, endPoint y: 313, distance: 312.1
click at [1038, 313] on quentale-workspace at bounding box center [784, 383] width 1568 height 767
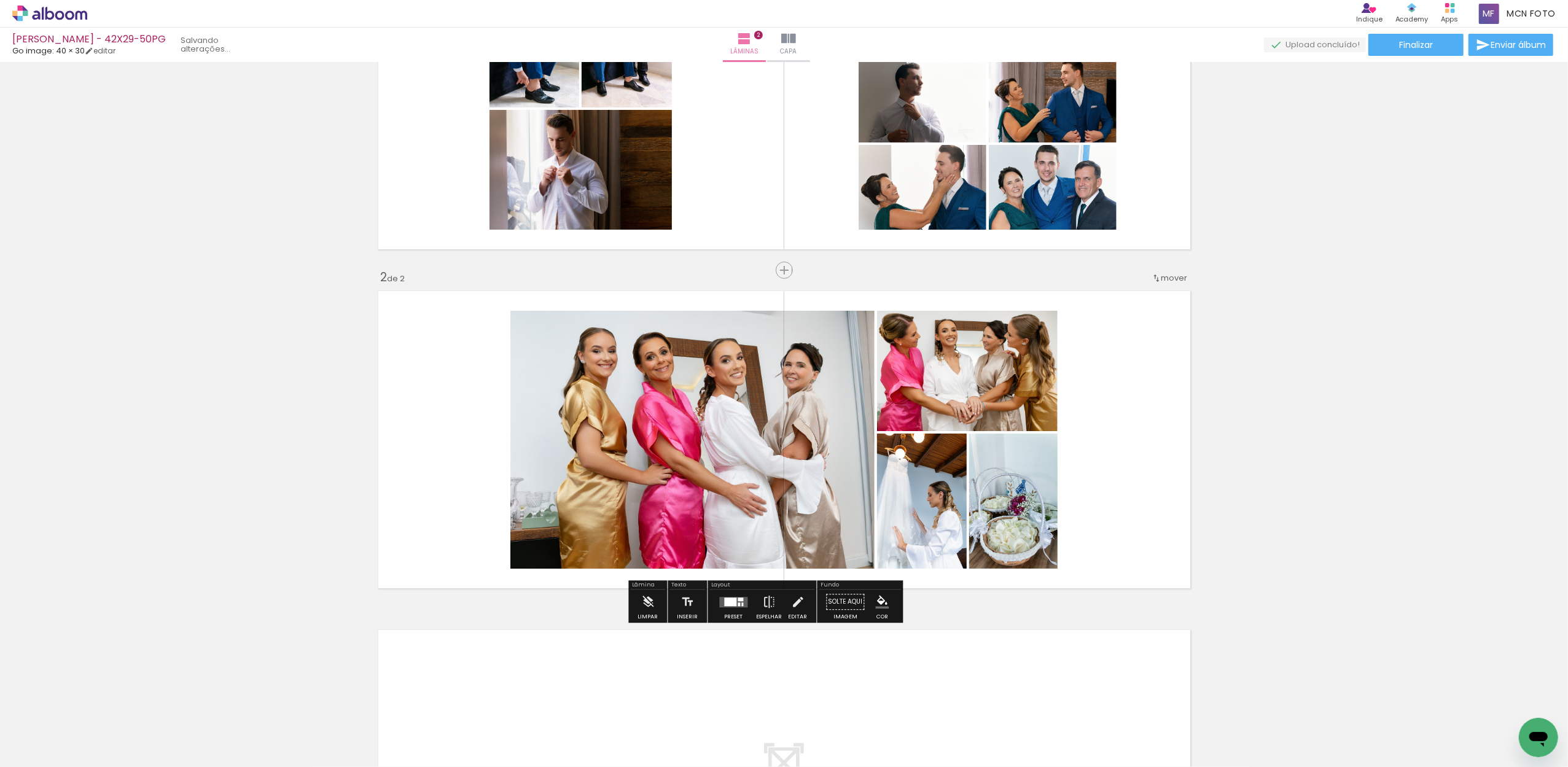
scroll to position [195, 0]
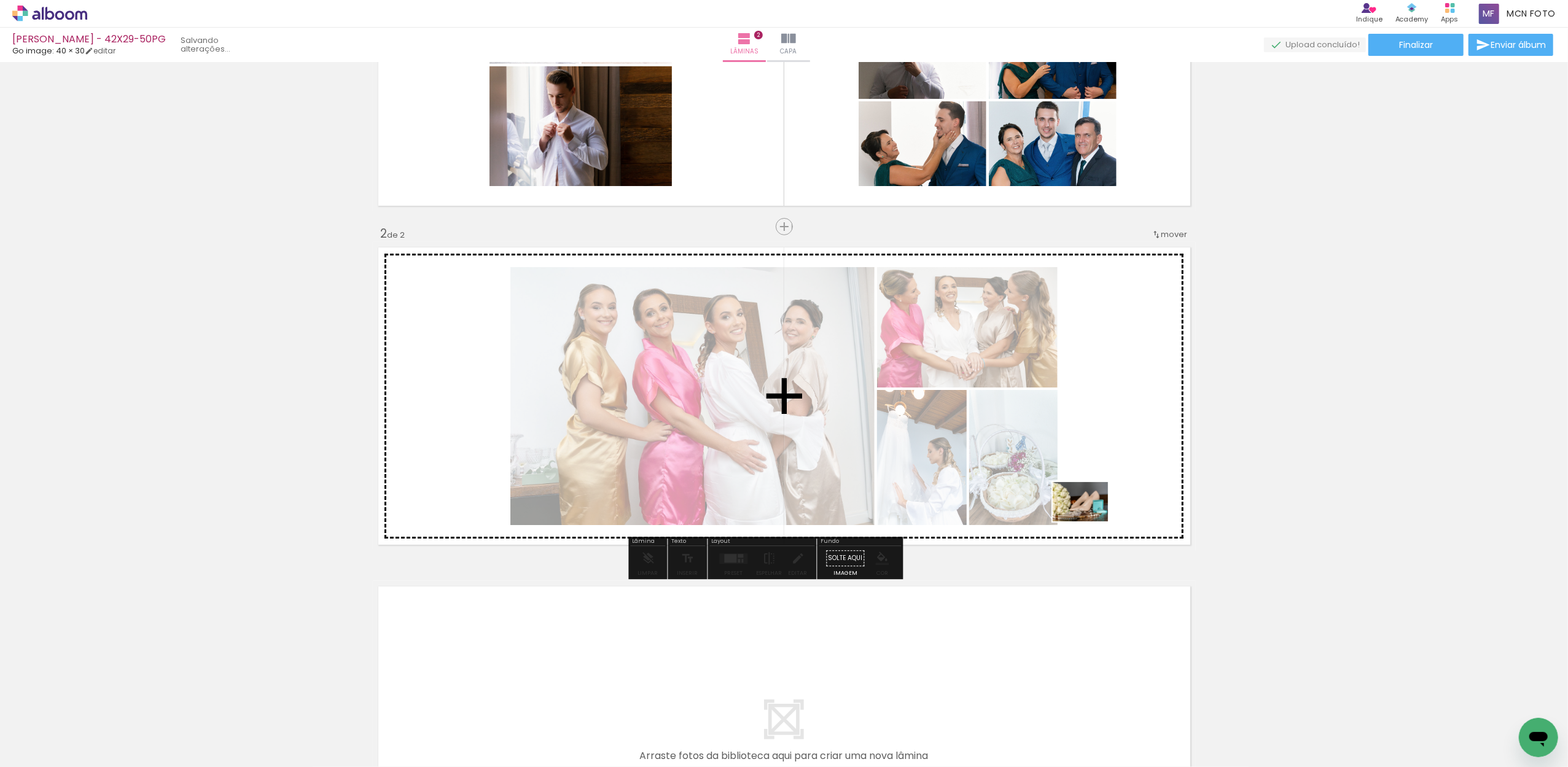
drag, startPoint x: 1133, startPoint y: 735, endPoint x: 1079, endPoint y: 480, distance: 260.7
click at [1079, 480] on quentale-workspace at bounding box center [784, 383] width 1568 height 767
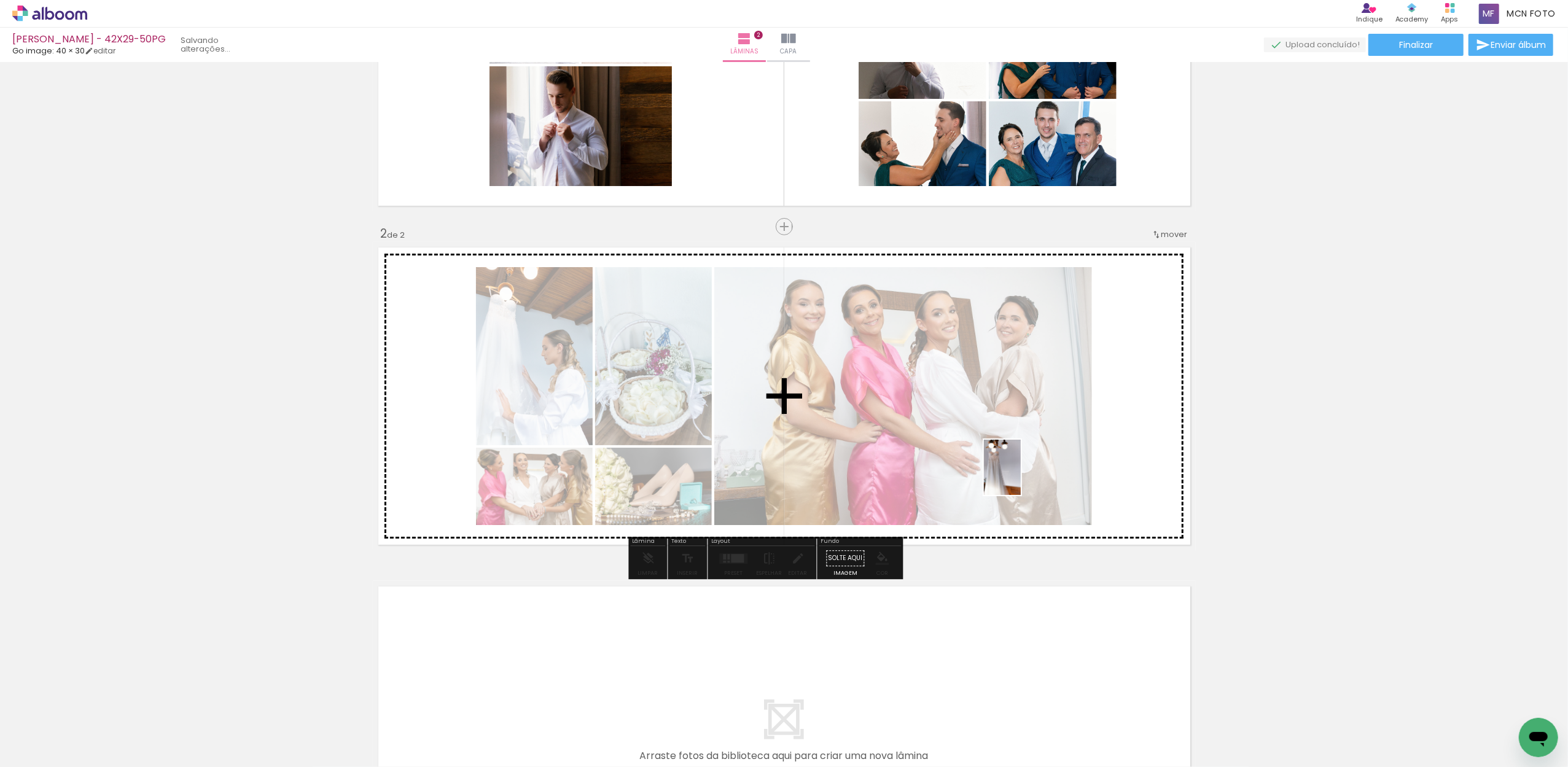
drag, startPoint x: 1124, startPoint y: 722, endPoint x: 1021, endPoint y: 476, distance: 266.7
click at [1021, 476] on quentale-workspace at bounding box center [784, 383] width 1568 height 767
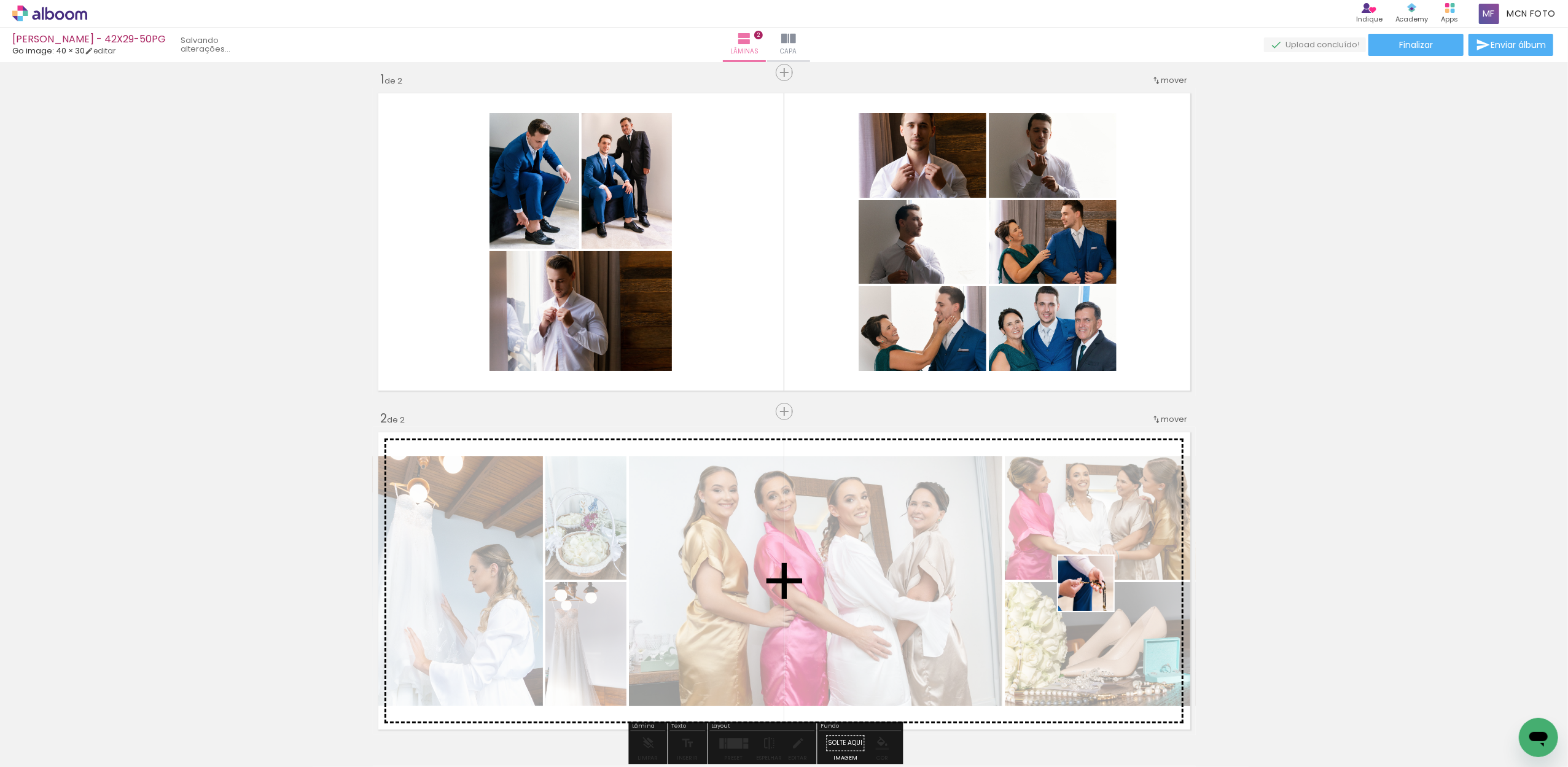
scroll to position [0, 0]
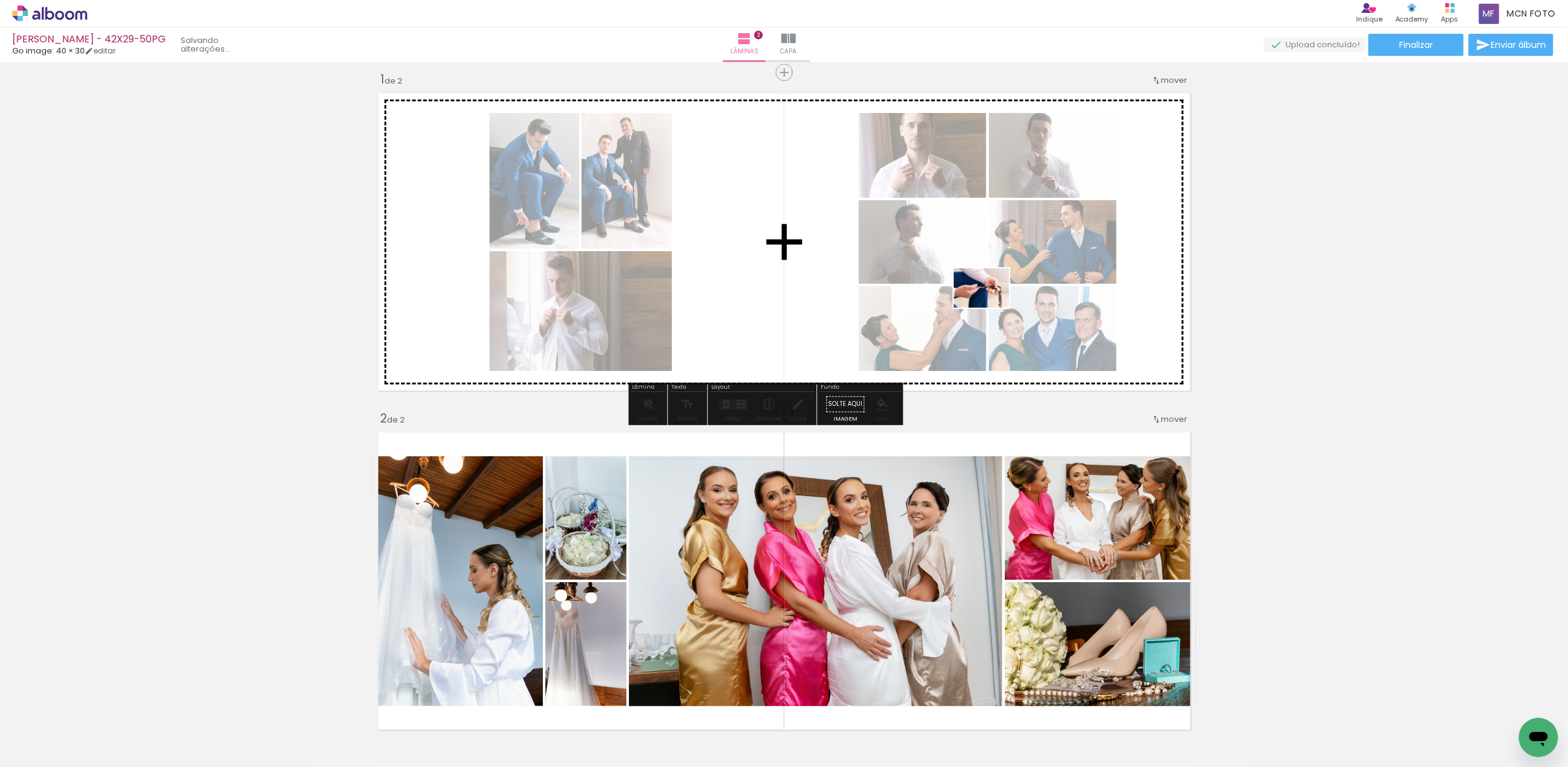
drag, startPoint x: 1132, startPoint y: 715, endPoint x: 996, endPoint y: 333, distance: 405.5
click at [990, 302] on quentale-workspace at bounding box center [784, 383] width 1568 height 767
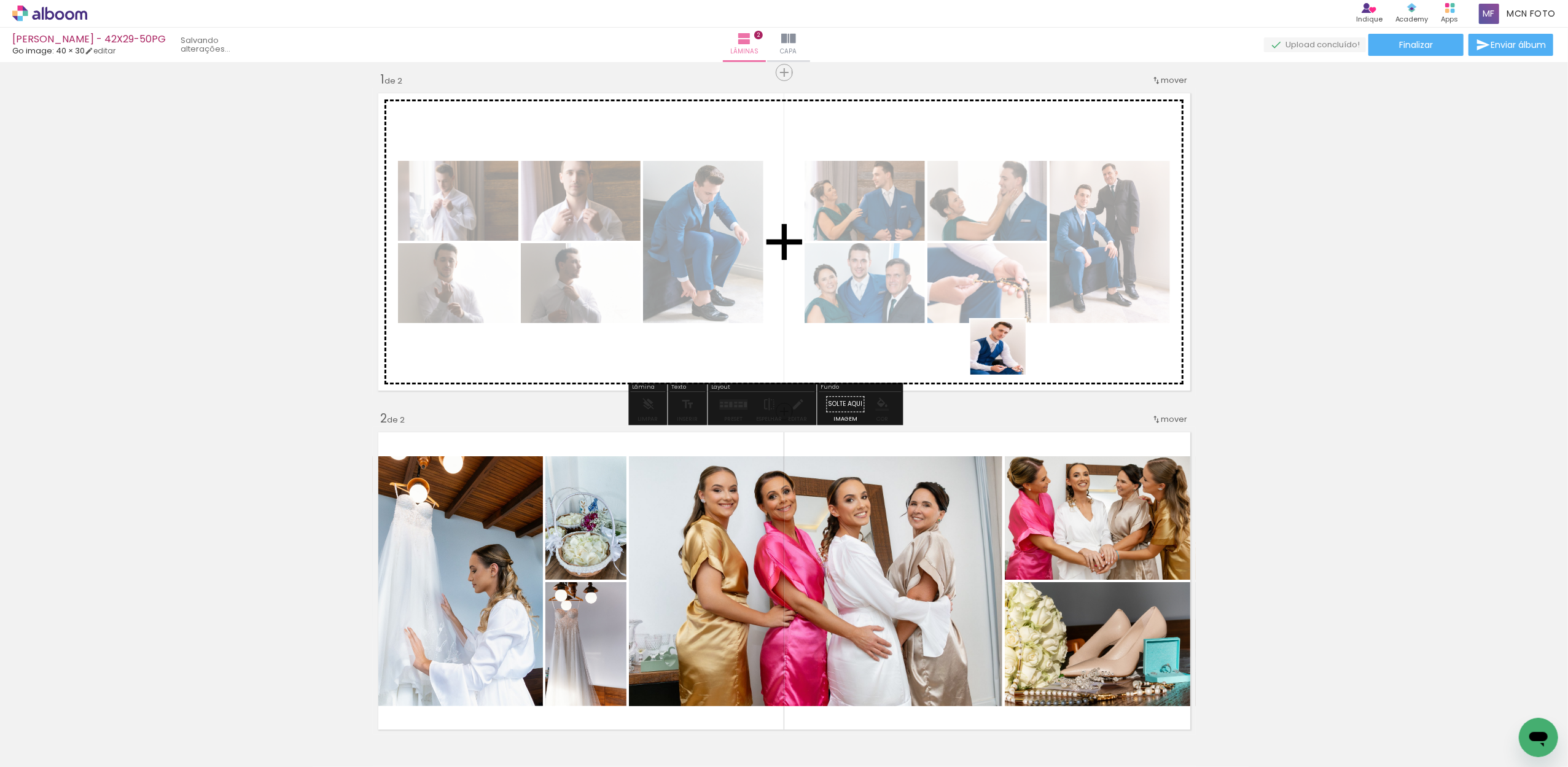
drag, startPoint x: 1126, startPoint y: 699, endPoint x: 969, endPoint y: 256, distance: 470.0
click at [969, 256] on quentale-workspace at bounding box center [784, 383] width 1568 height 767
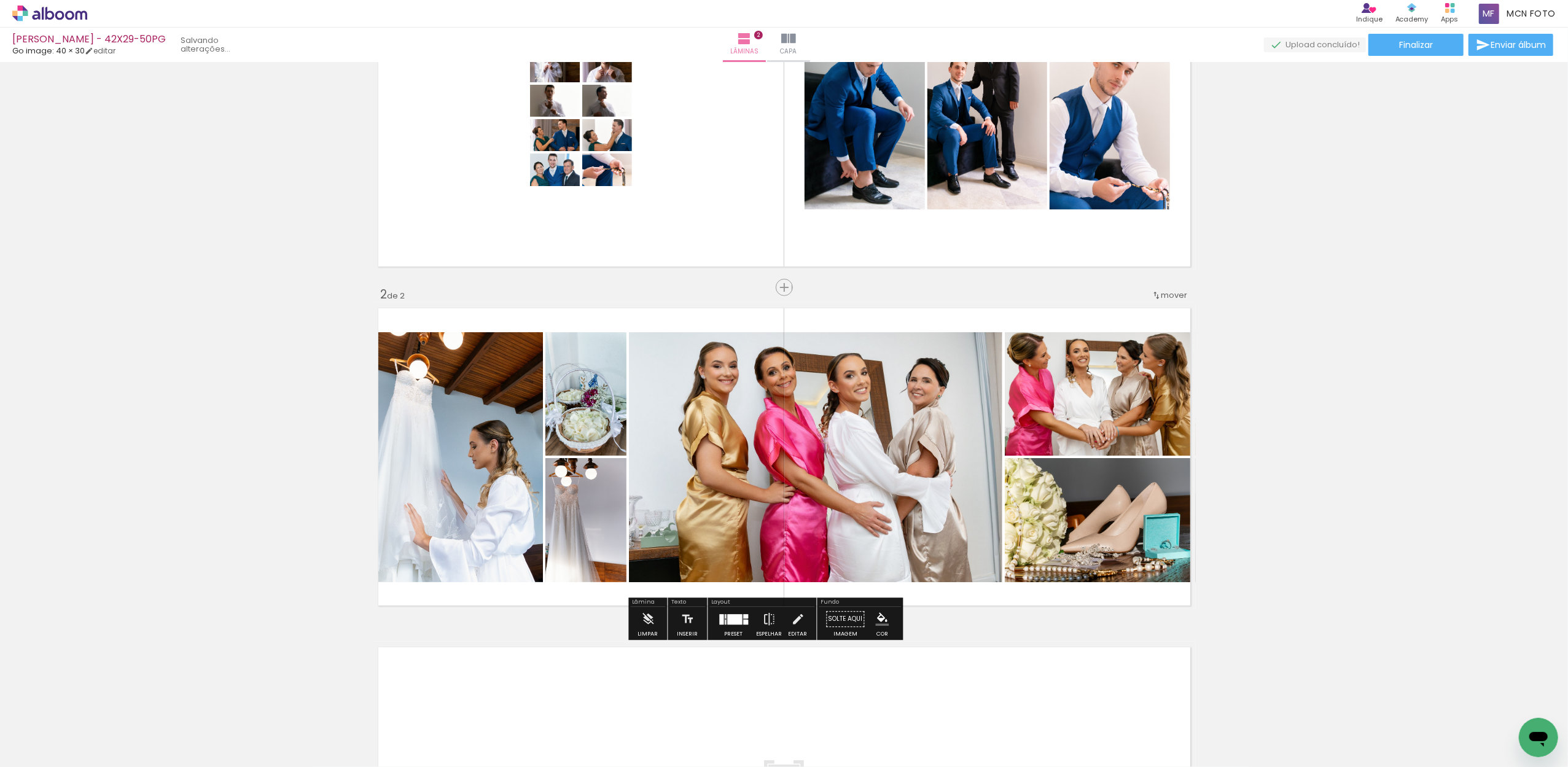
scroll to position [154, 0]
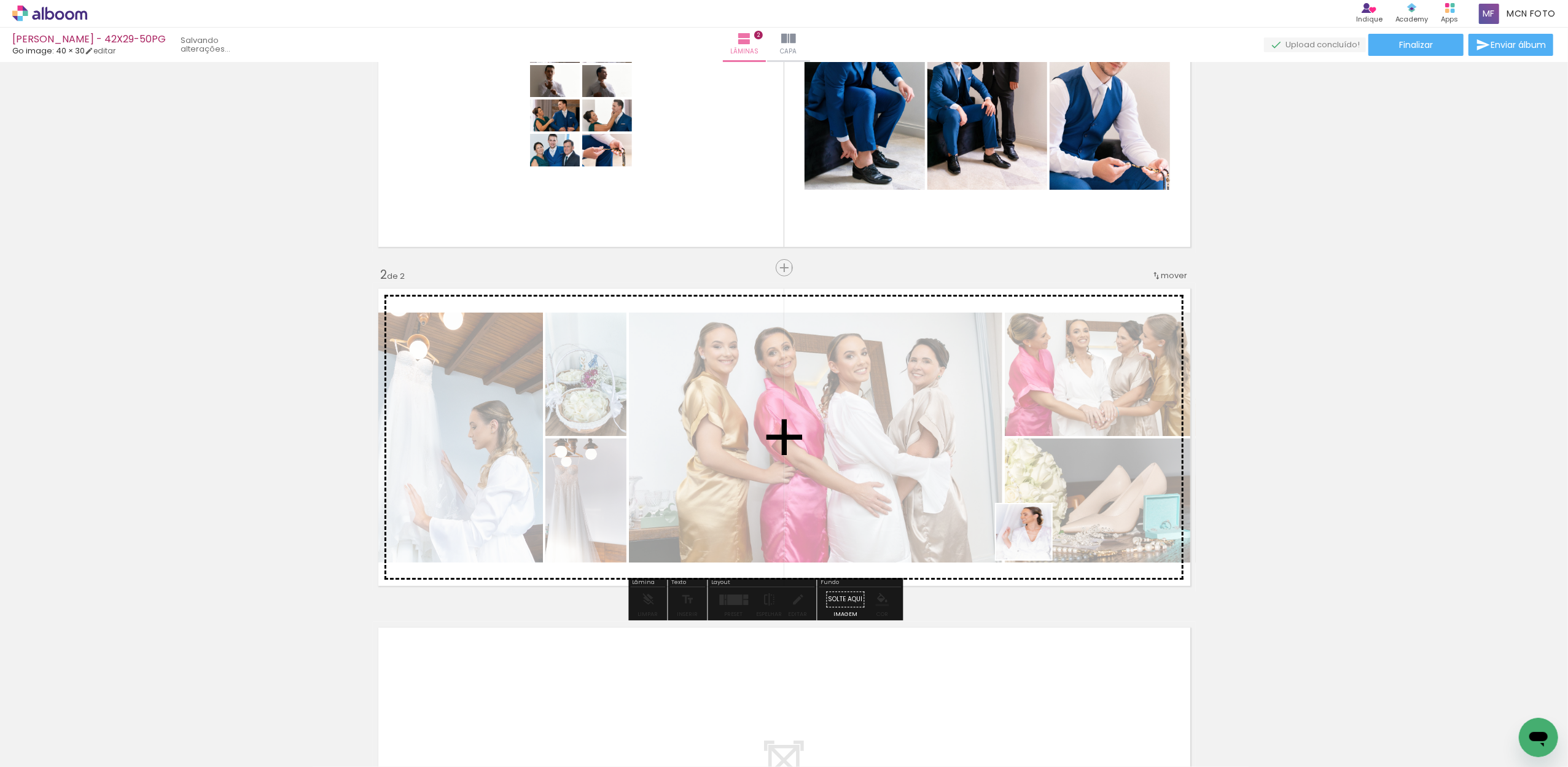
drag, startPoint x: 1133, startPoint y: 725, endPoint x: 1050, endPoint y: 586, distance: 161.9
click at [1008, 512] on quentale-workspace at bounding box center [784, 383] width 1568 height 767
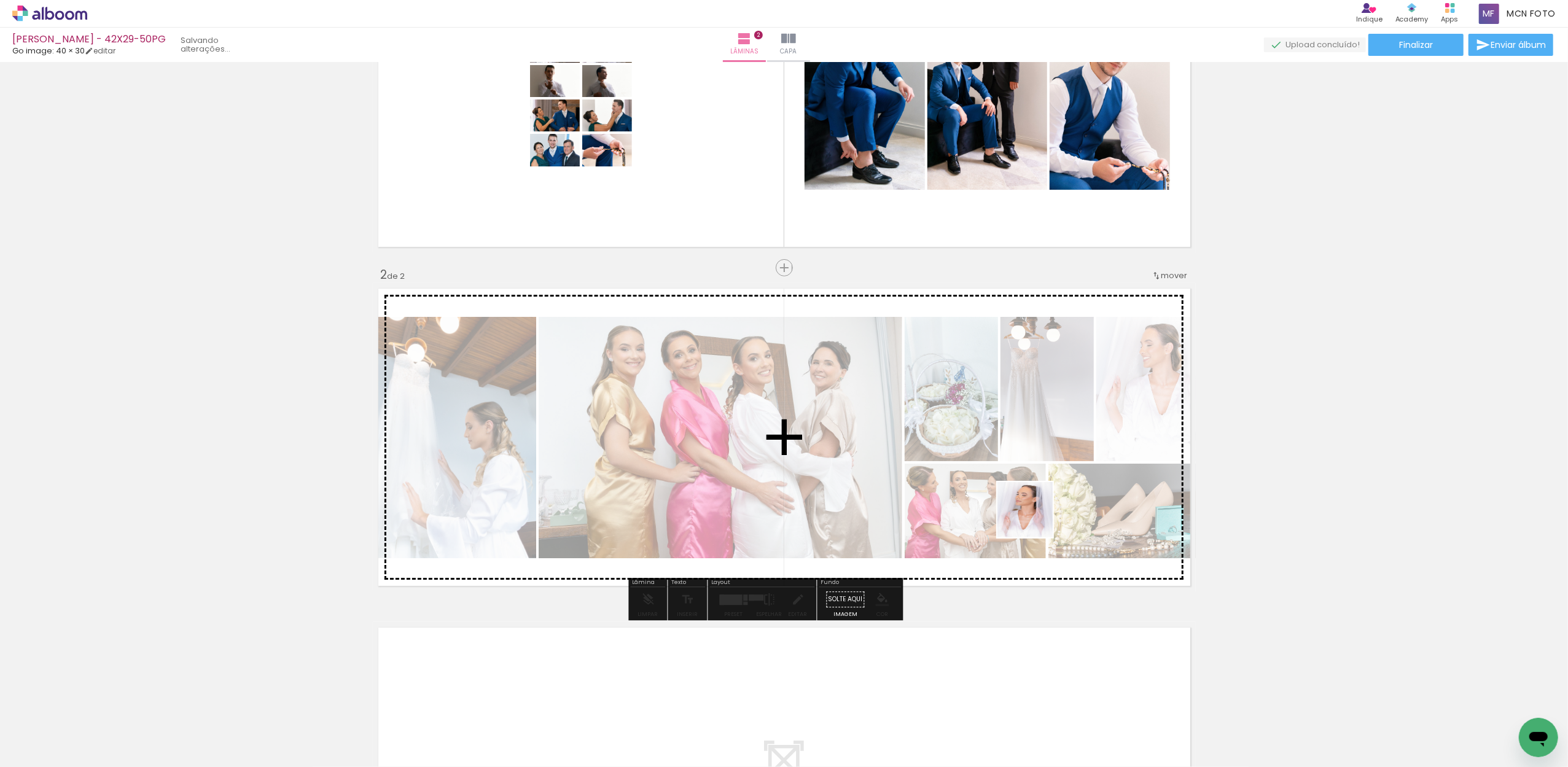
drag, startPoint x: 1073, startPoint y: 582, endPoint x: 1017, endPoint y: 497, distance: 101.8
click at [1017, 497] on quentale-workspace at bounding box center [784, 383] width 1568 height 767
click at [1068, 486] on div at bounding box center [1077, 476] width 20 height 20
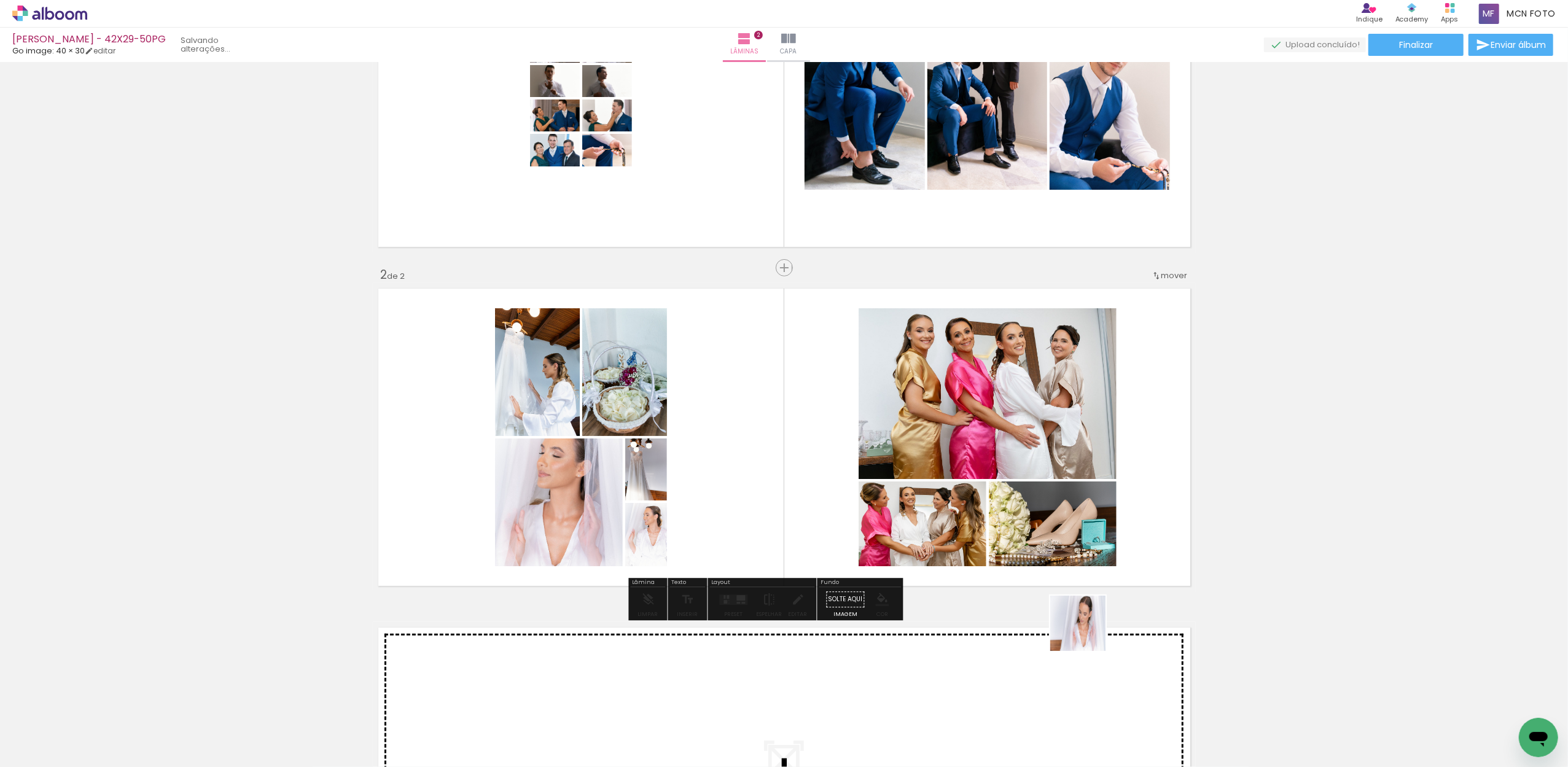
drag, startPoint x: 1120, startPoint y: 701, endPoint x: 944, endPoint y: 446, distance: 309.8
click at [944, 446] on quentale-workspace at bounding box center [784, 383] width 1568 height 767
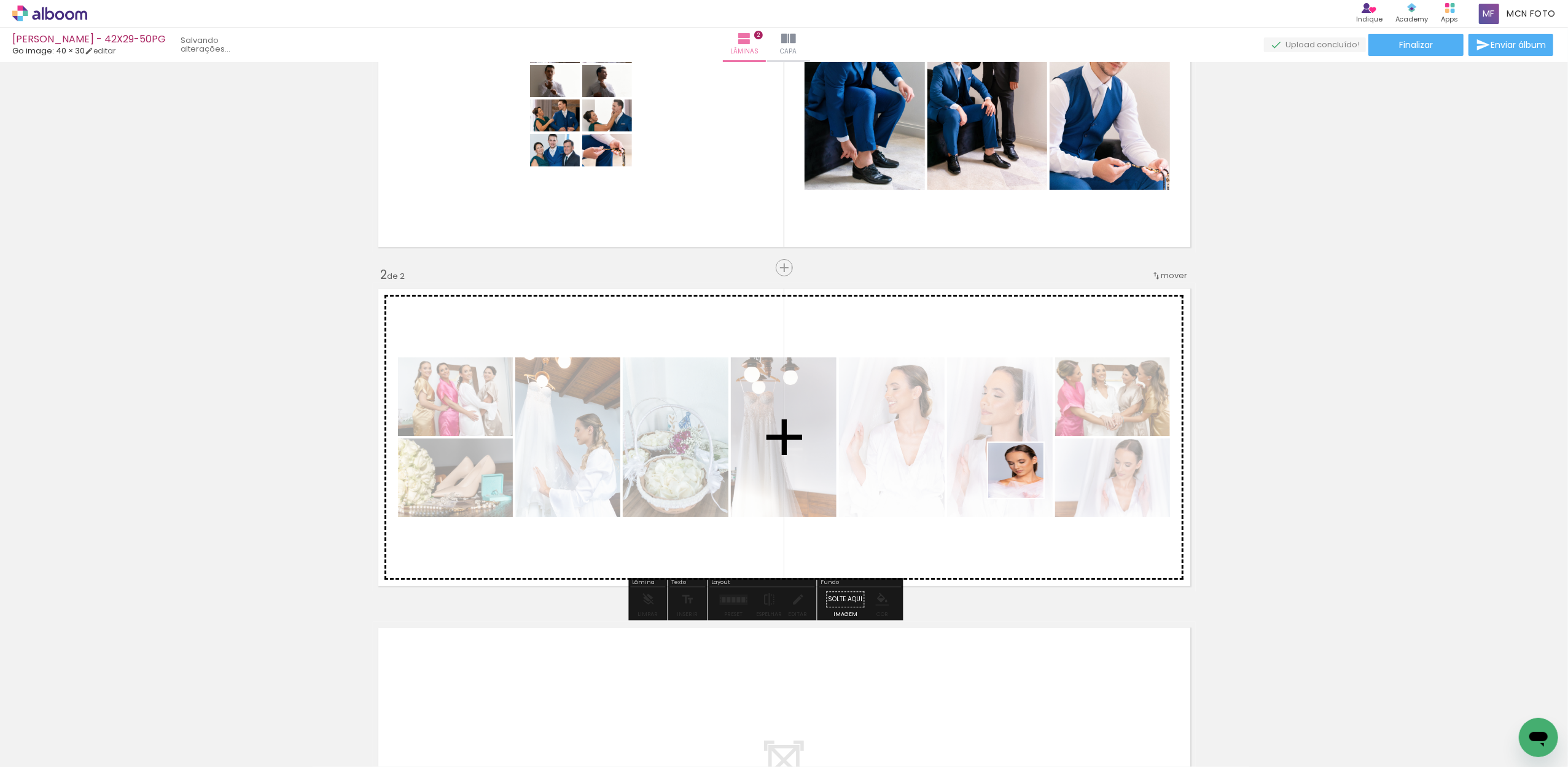
drag, startPoint x: 1080, startPoint y: 579, endPoint x: 1011, endPoint y: 461, distance: 136.7
click at [1011, 461] on quentale-workspace at bounding box center [784, 383] width 1568 height 767
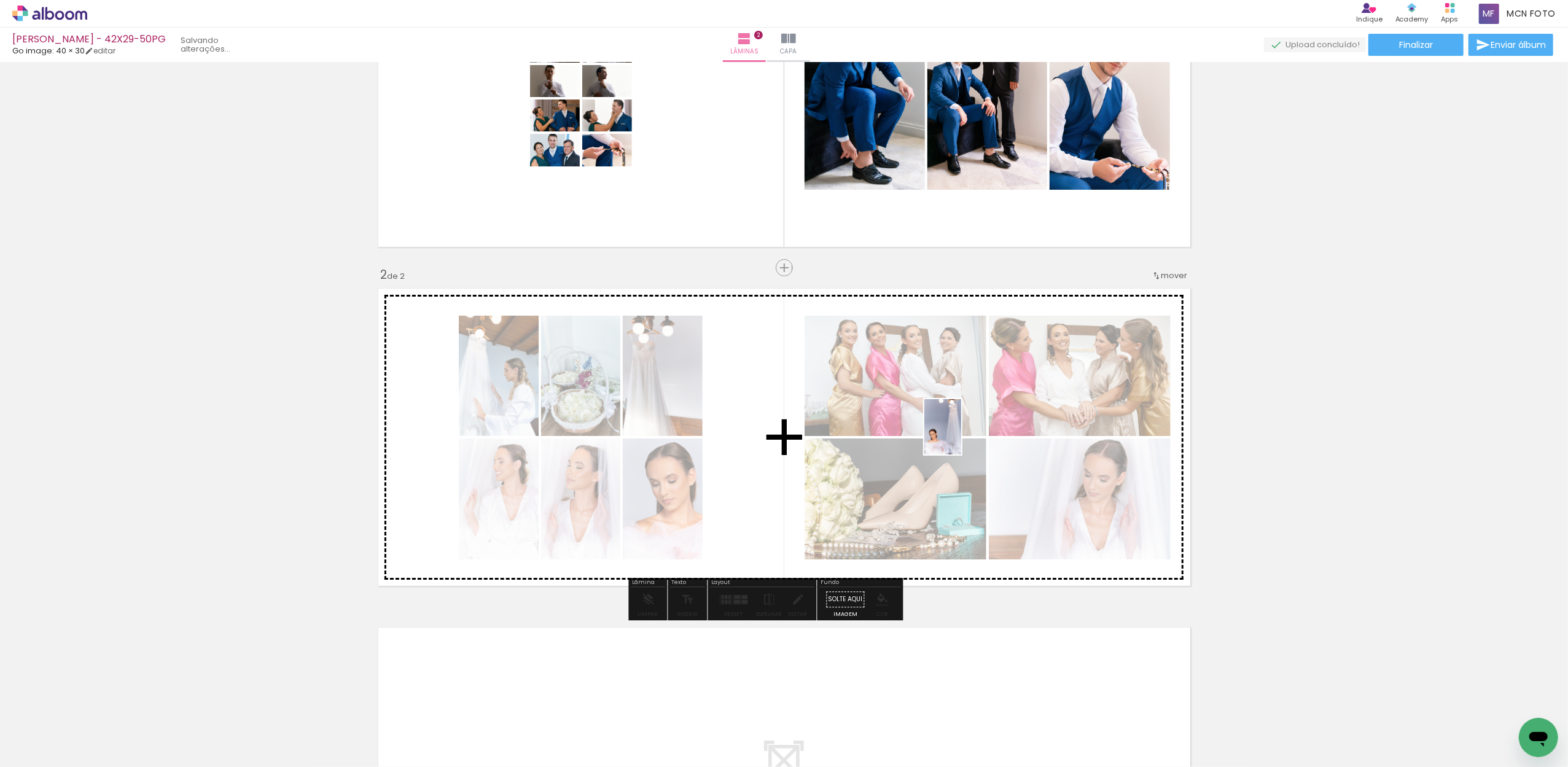
drag, startPoint x: 1133, startPoint y: 719, endPoint x: 961, endPoint y: 436, distance: 331.2
click at [961, 436] on quentale-workspace at bounding box center [784, 383] width 1568 height 767
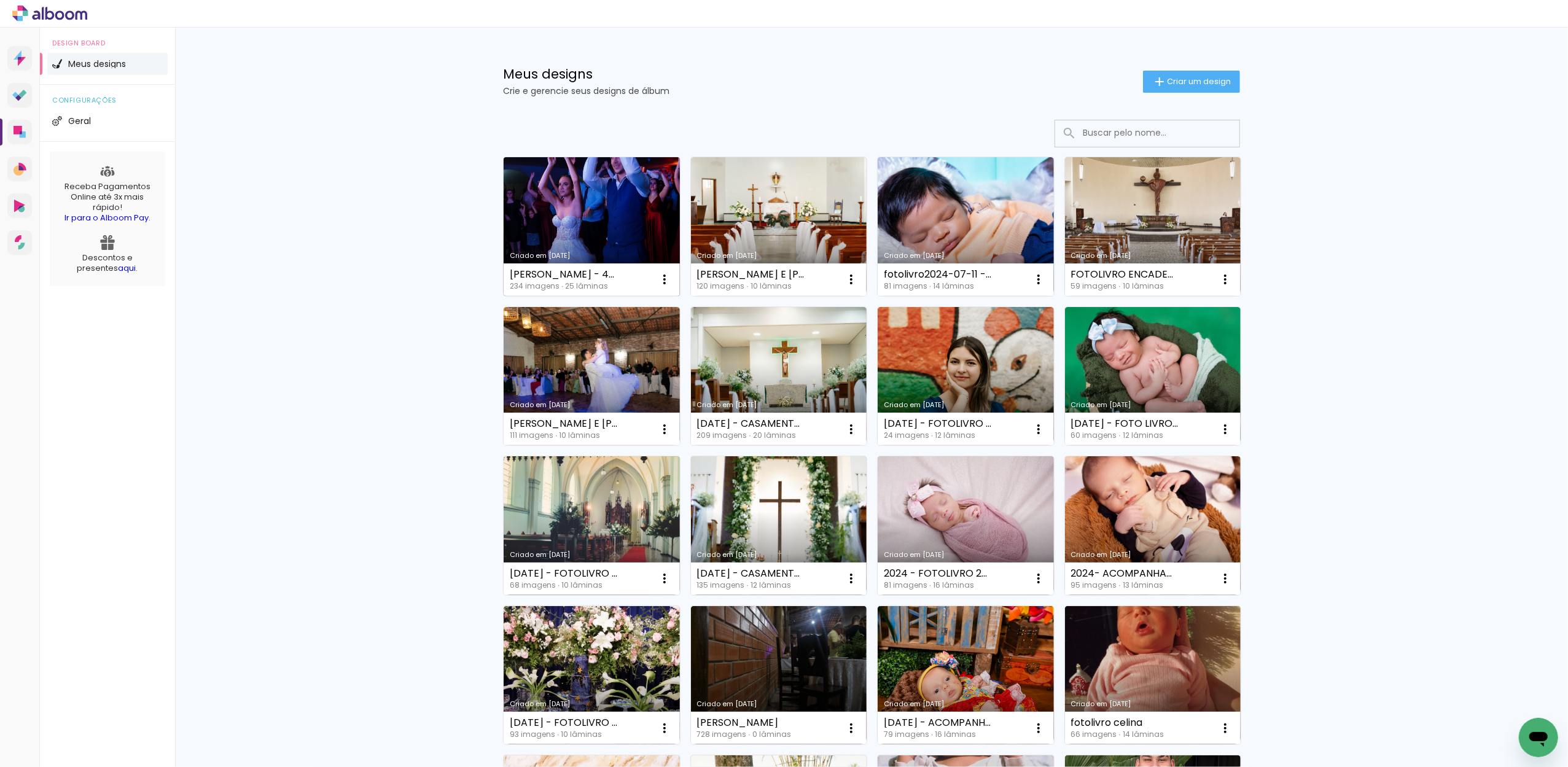
click at [595, 226] on link "Criado em [DATE]" at bounding box center [591, 226] width 177 height 138
